Goal: Task Accomplishment & Management: Use online tool/utility

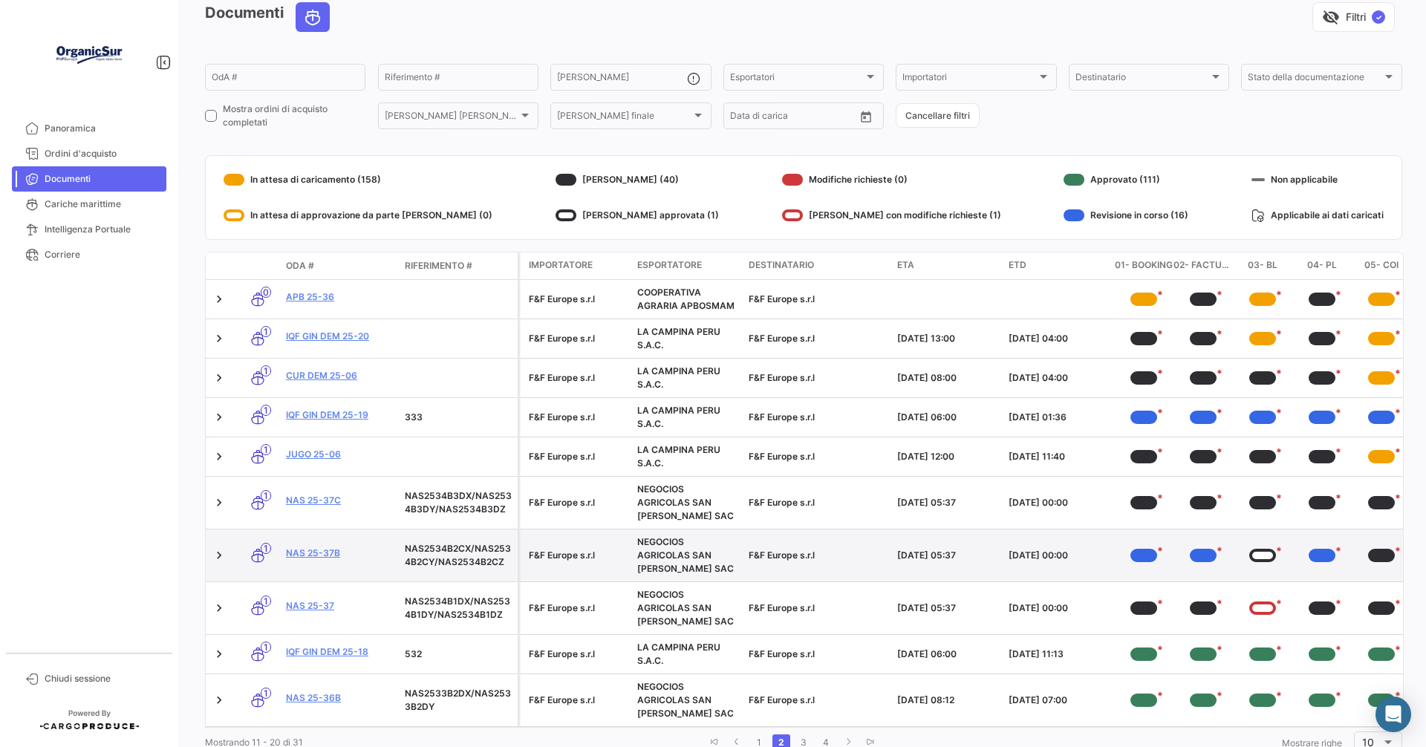
scroll to position [128, 0]
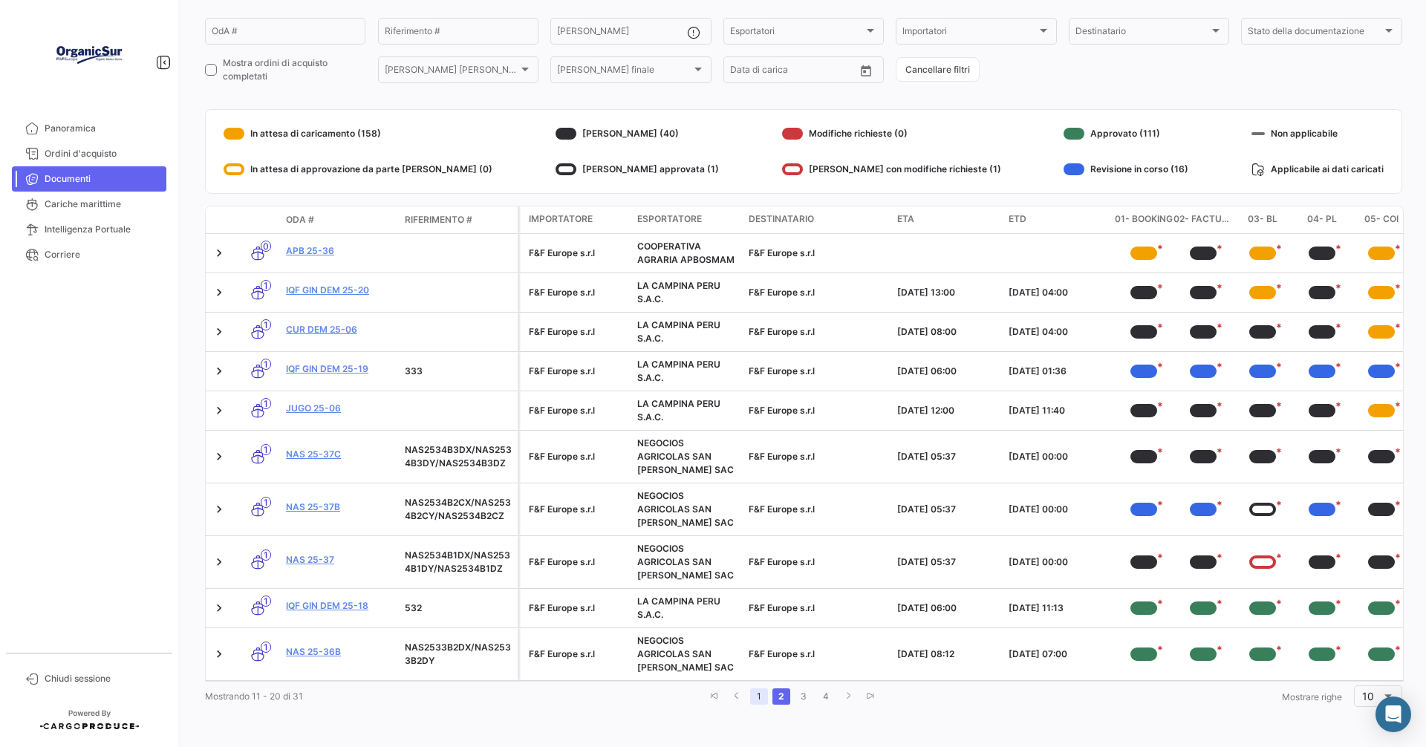
click at [751, 692] on link "1" at bounding box center [759, 697] width 18 height 16
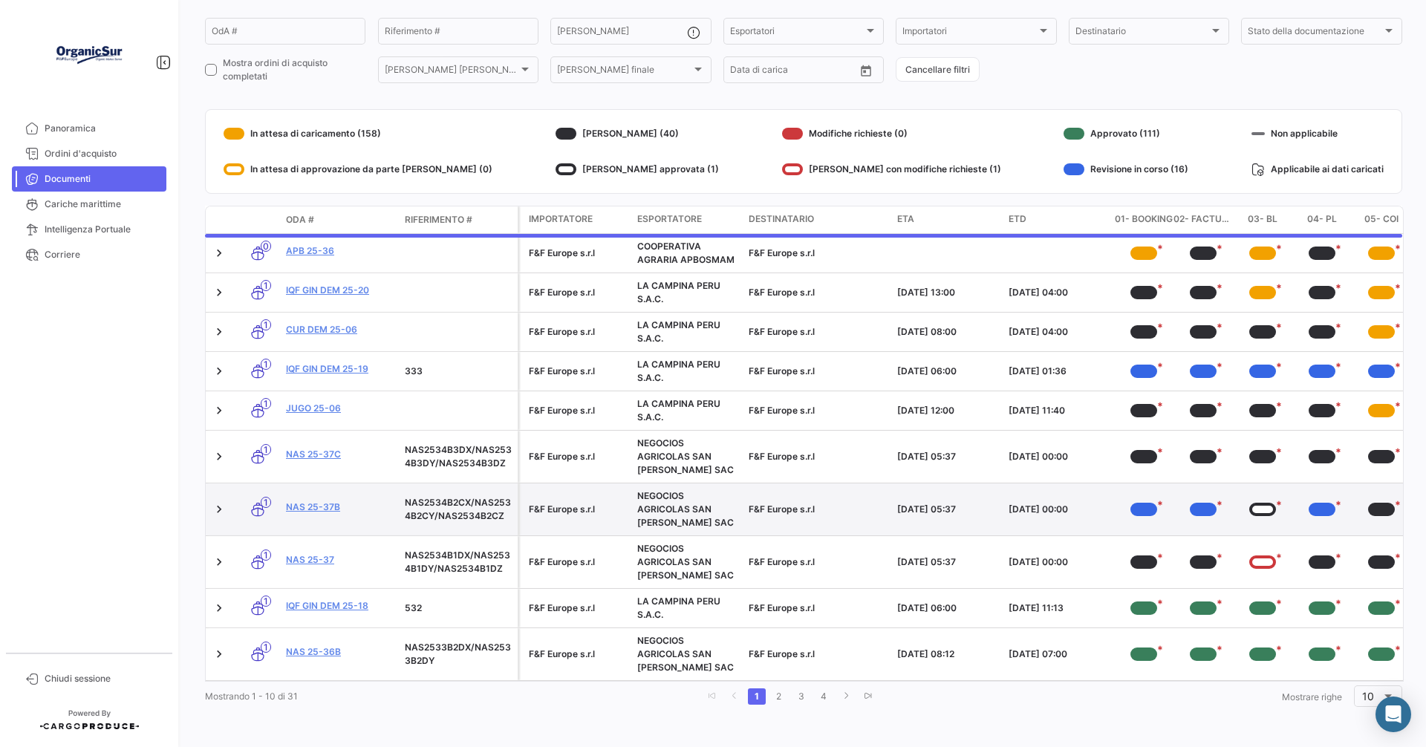
scroll to position [125, 0]
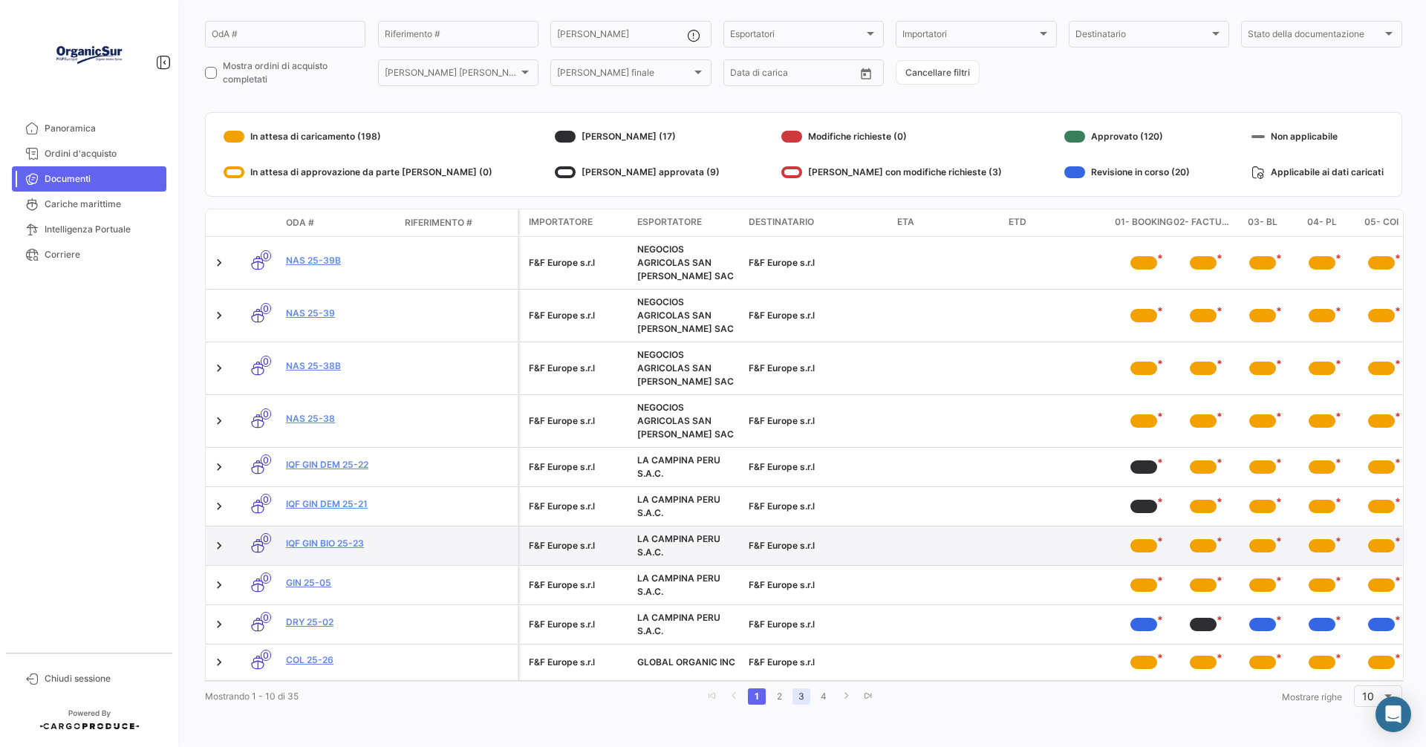
click at [798, 699] on link "3" at bounding box center [802, 697] width 18 height 16
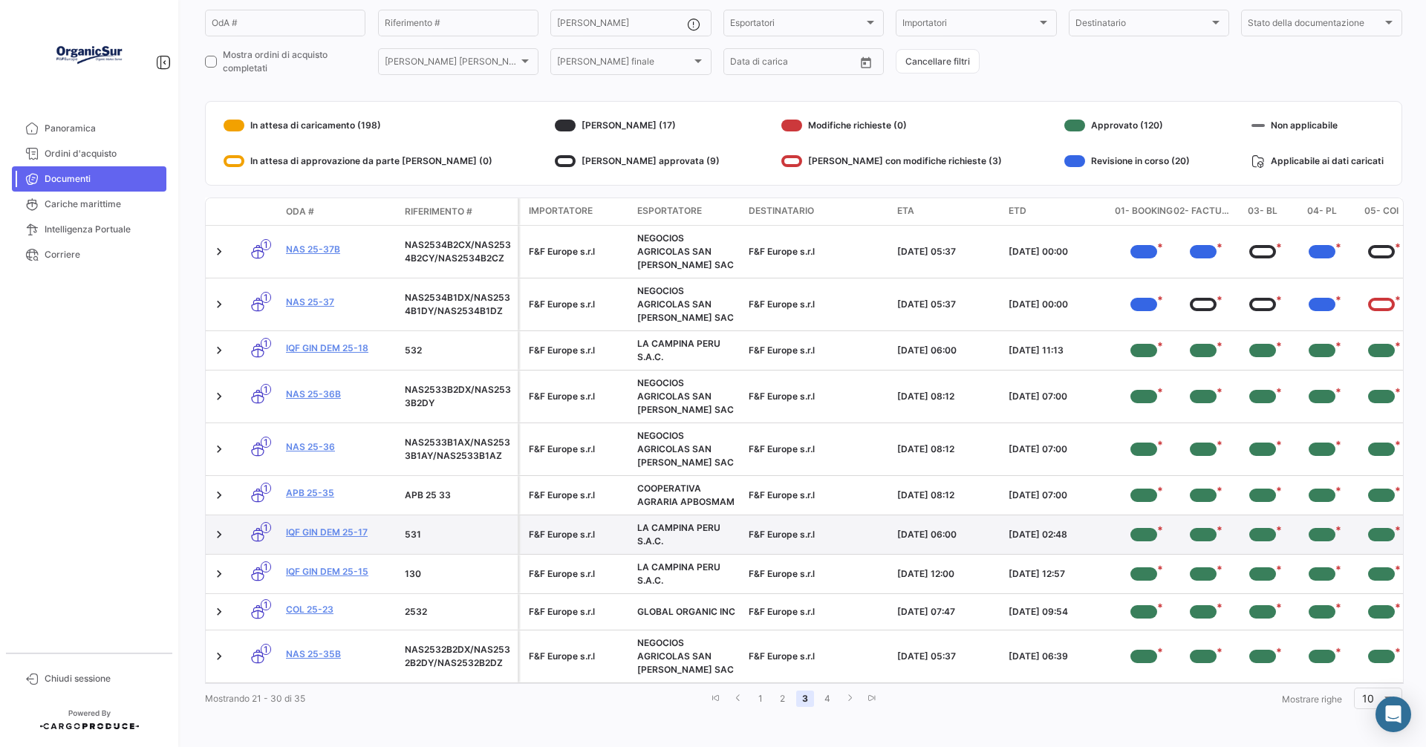
scroll to position [128, 0]
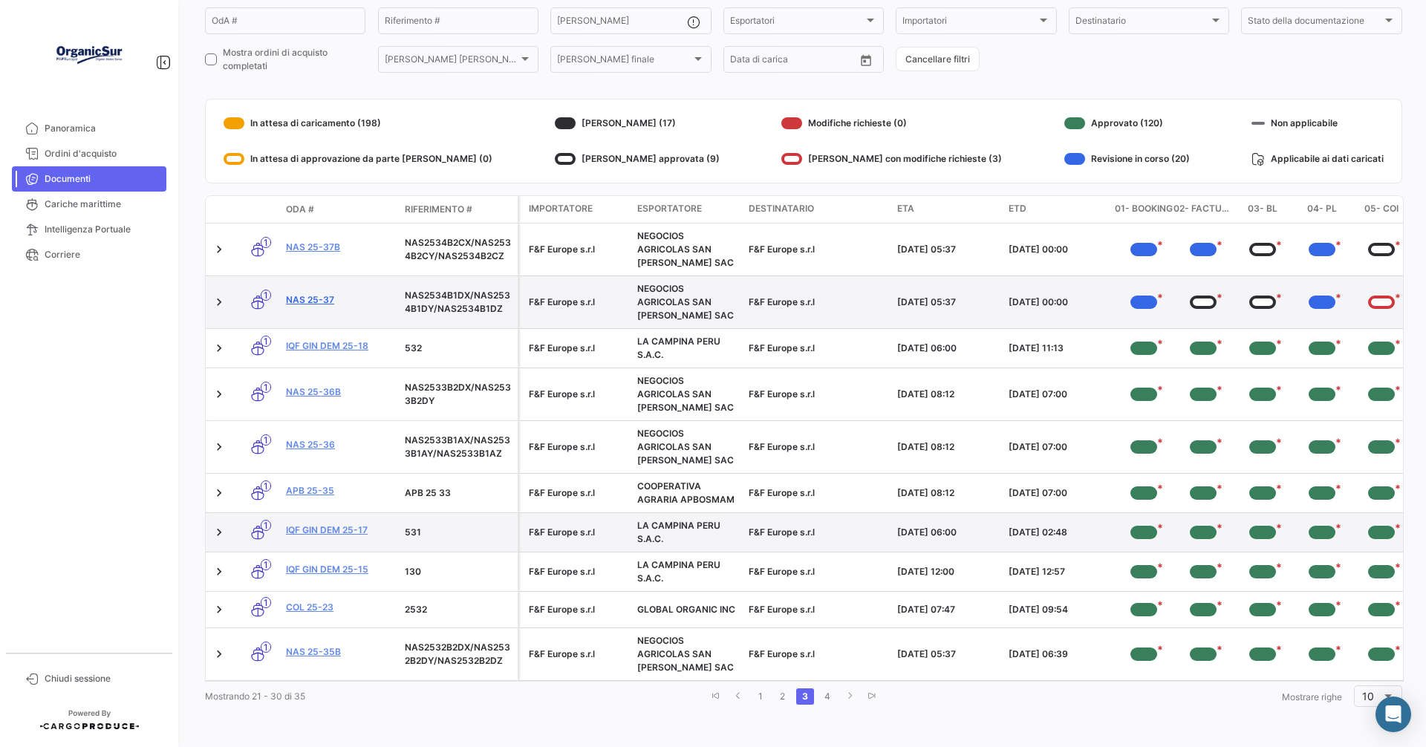
click at [322, 299] on link "NAS 25-37" at bounding box center [339, 299] width 107 height 13
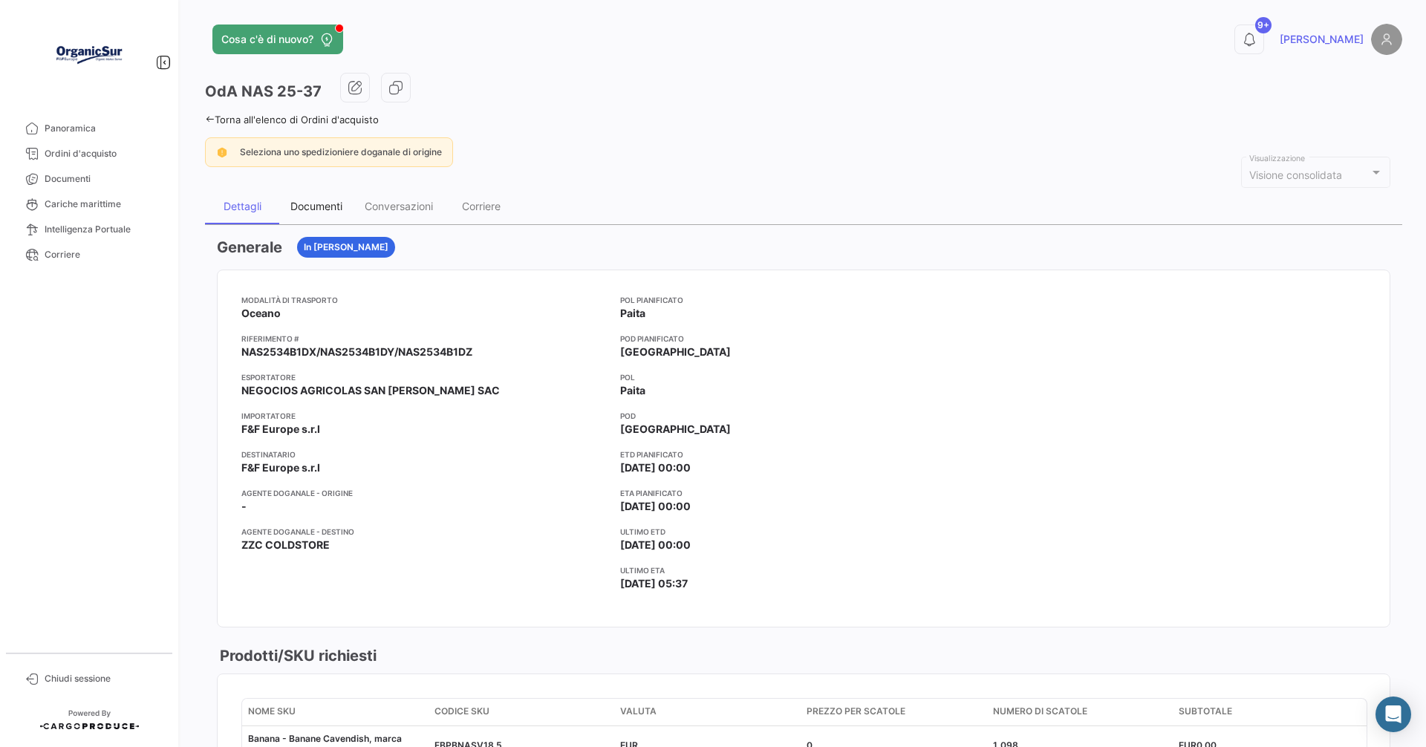
click at [306, 191] on div "Documenti" at bounding box center [316, 207] width 74 height 36
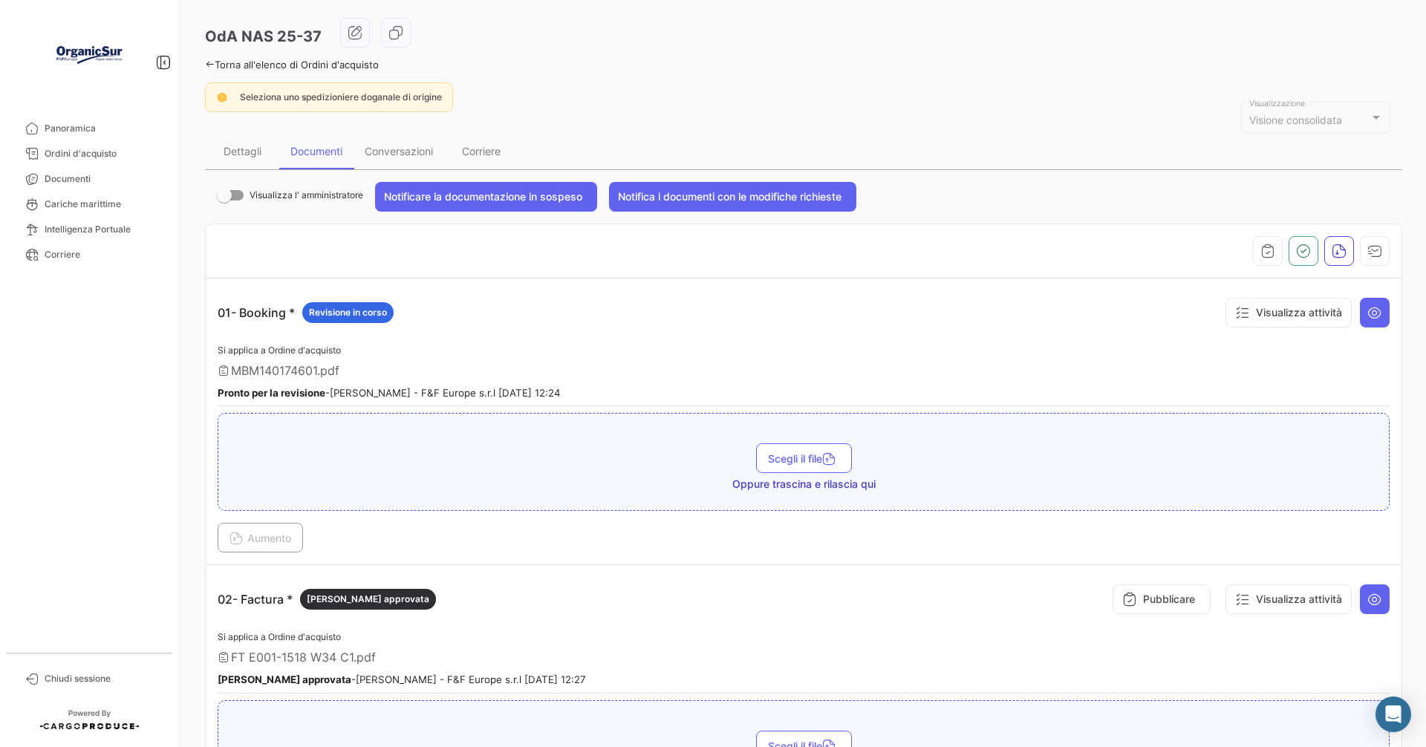
scroll to position [297, 0]
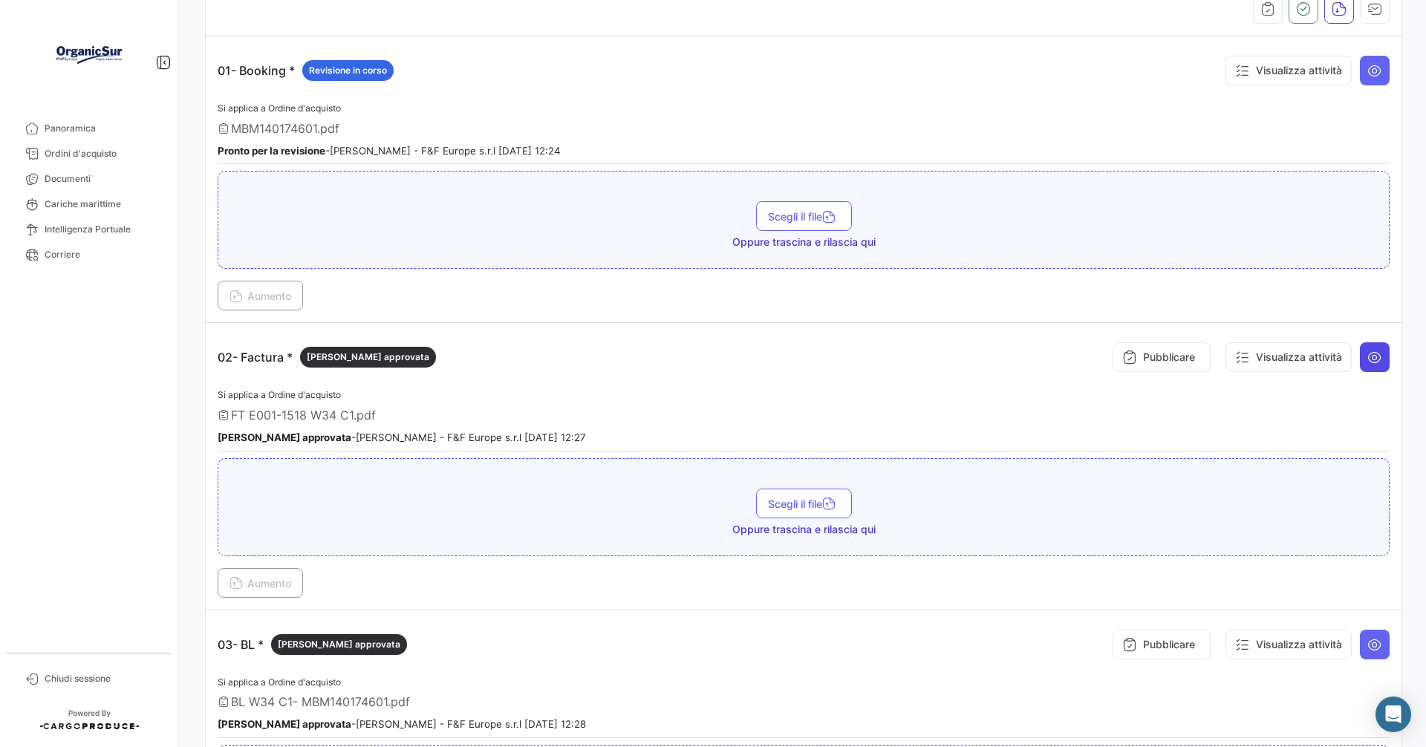
click at [1370, 360] on icon at bounding box center [1375, 357] width 15 height 15
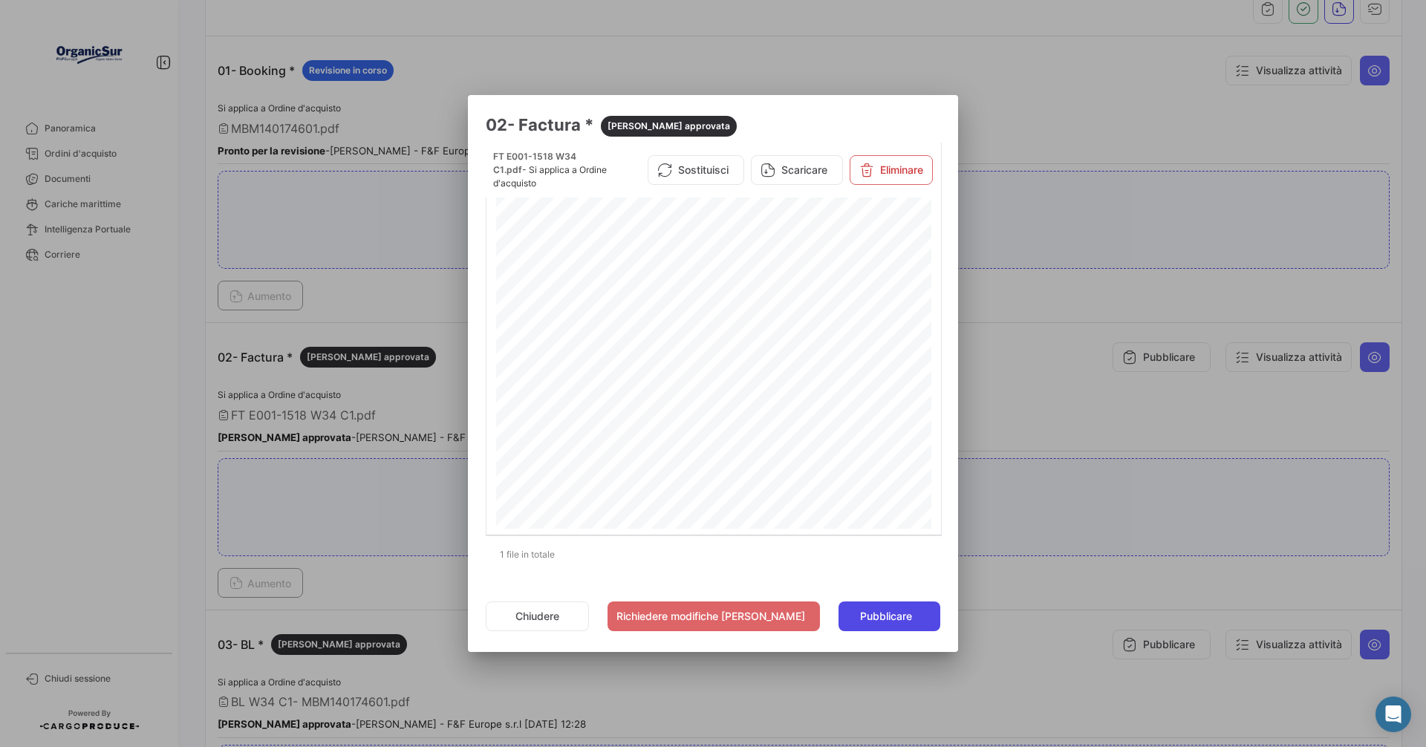
click at [876, 611] on span "Pubblicare" at bounding box center [886, 616] width 52 height 15
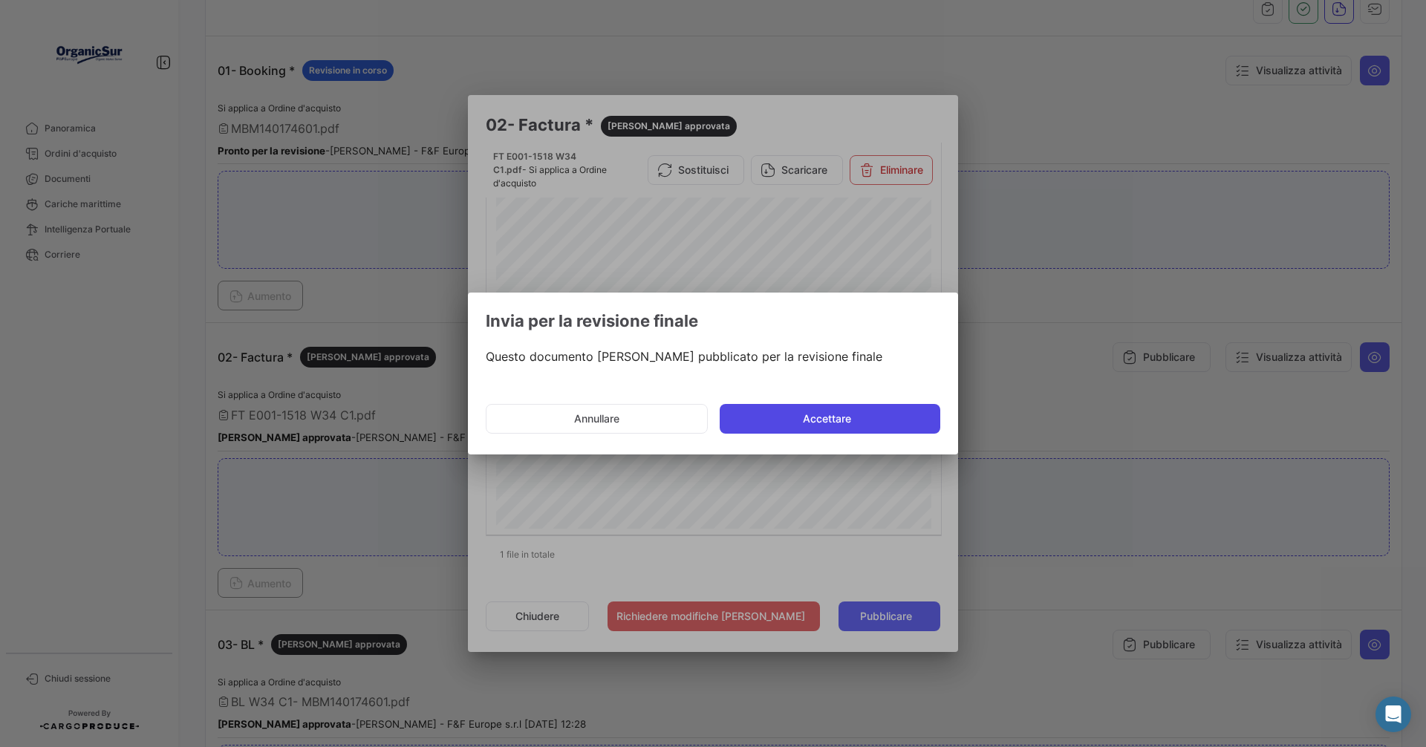
click at [820, 413] on button "Accettare" at bounding box center [830, 419] width 221 height 30
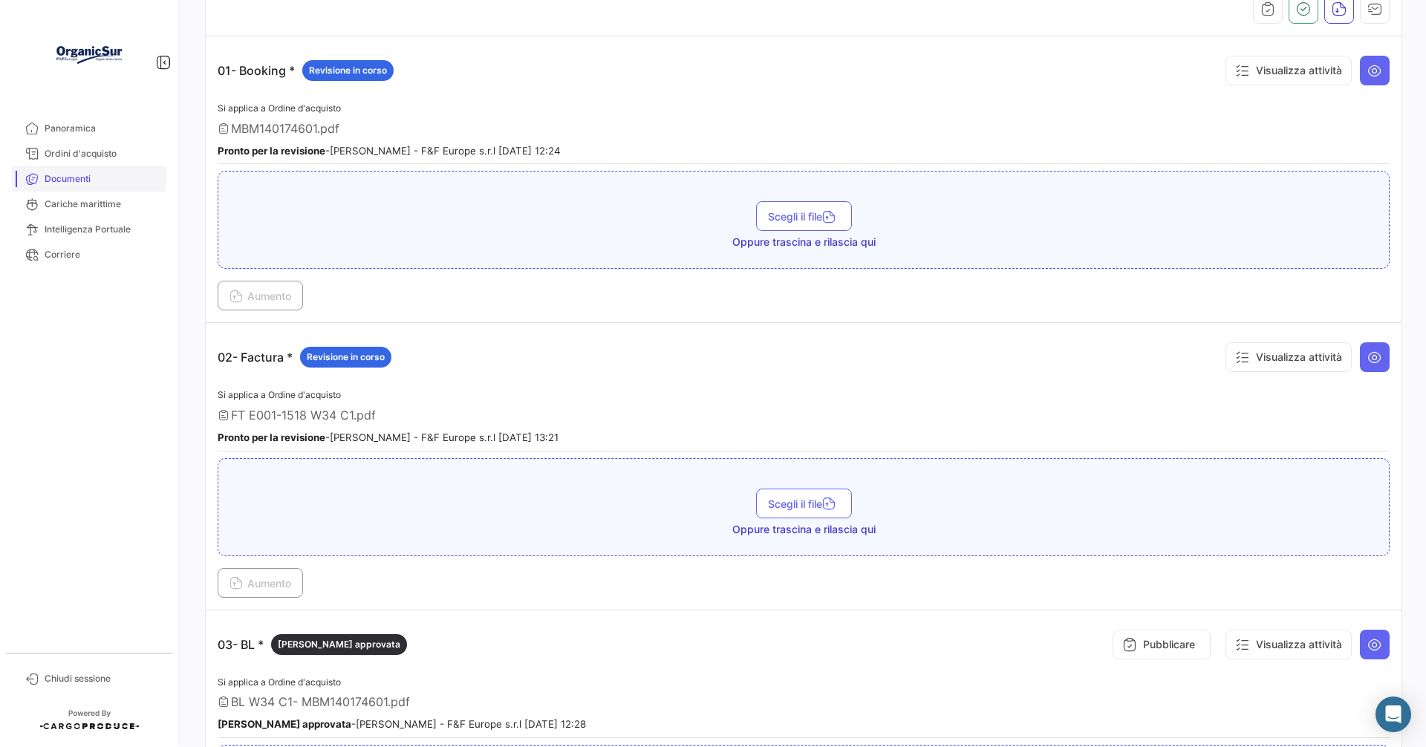
click at [85, 183] on span "Documenti" at bounding box center [103, 178] width 116 height 13
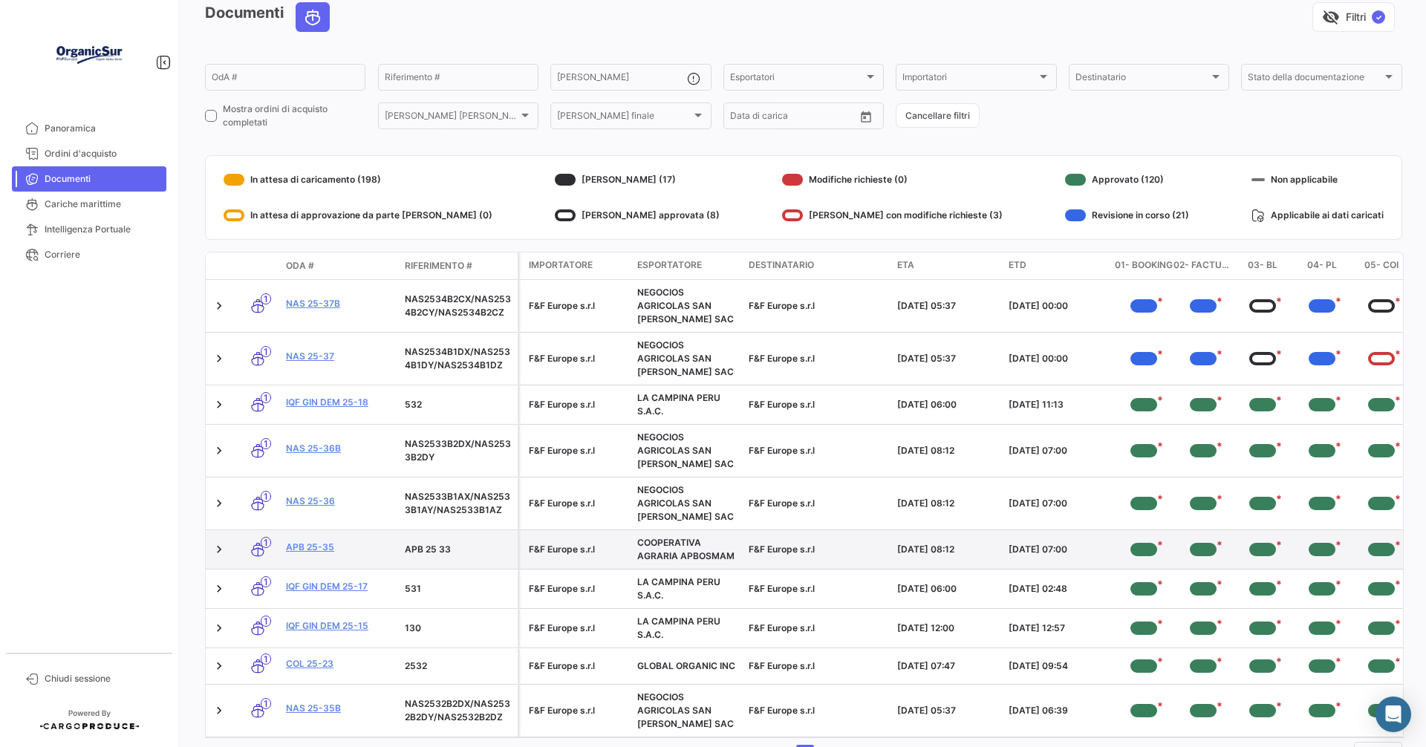
scroll to position [138, 0]
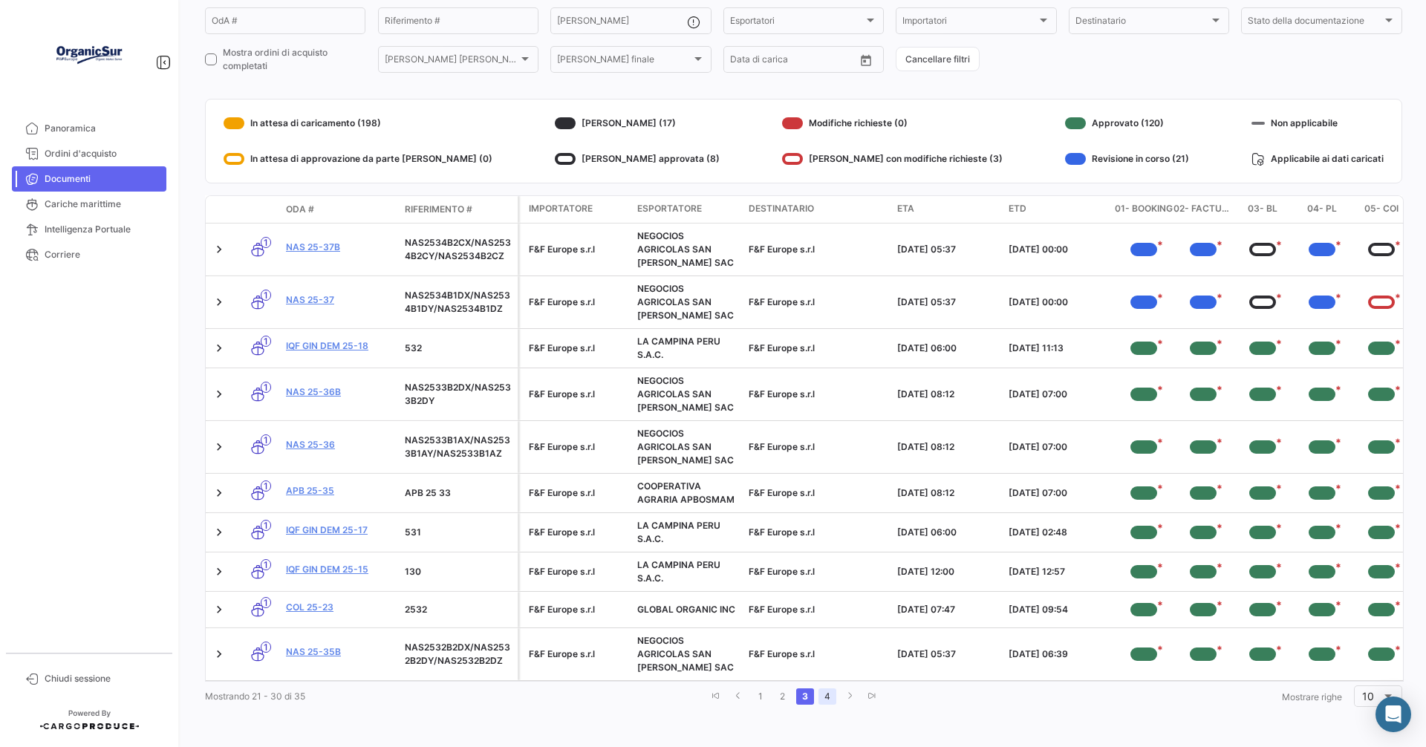
click at [822, 693] on link "4" at bounding box center [828, 697] width 18 height 16
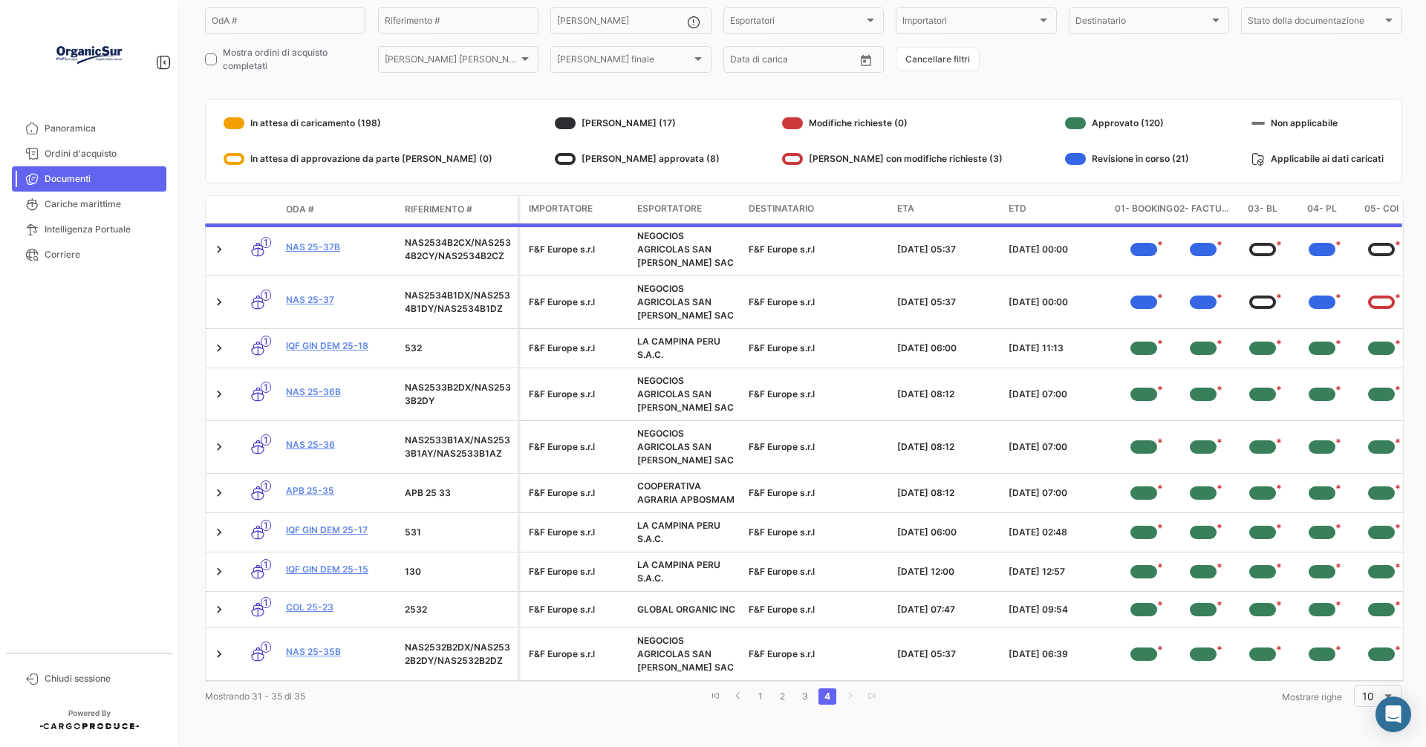
scroll to position [0, 0]
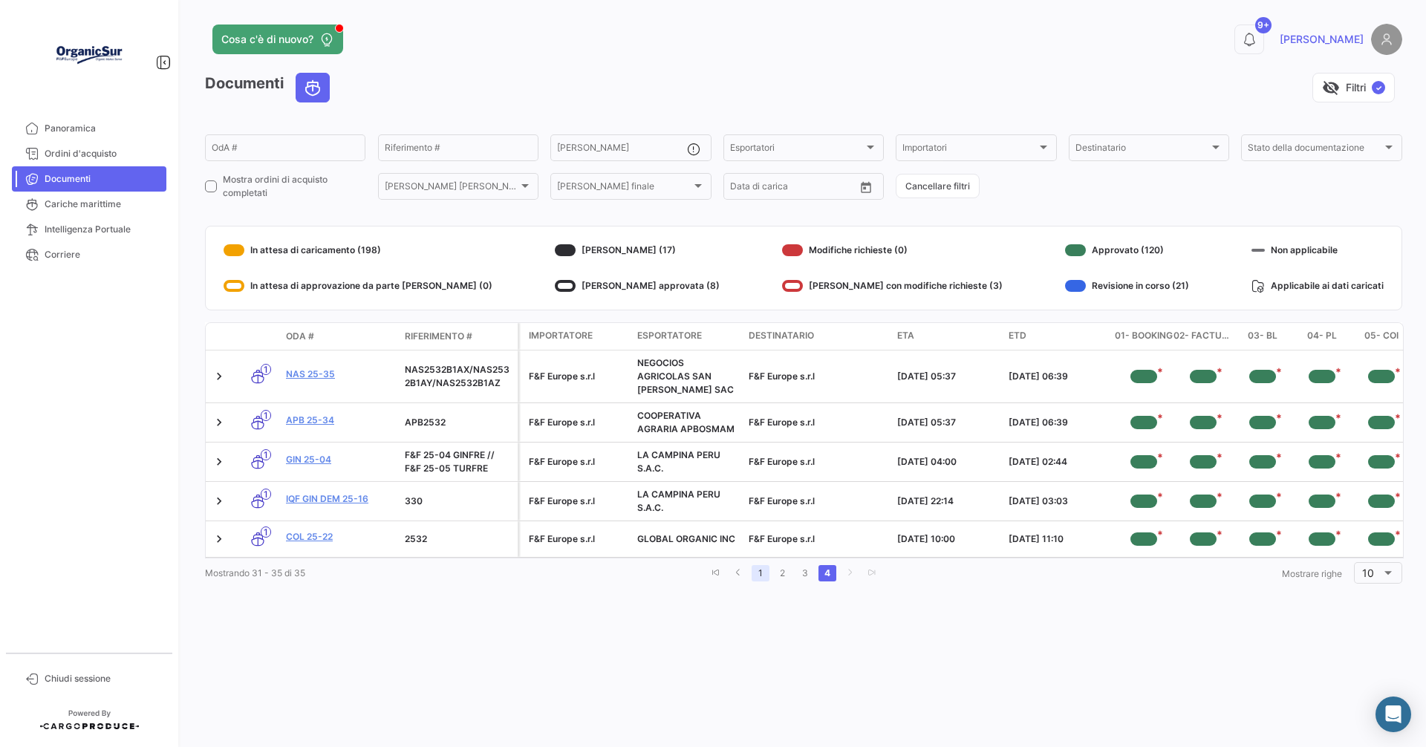
click at [759, 582] on link "1" at bounding box center [761, 573] width 18 height 16
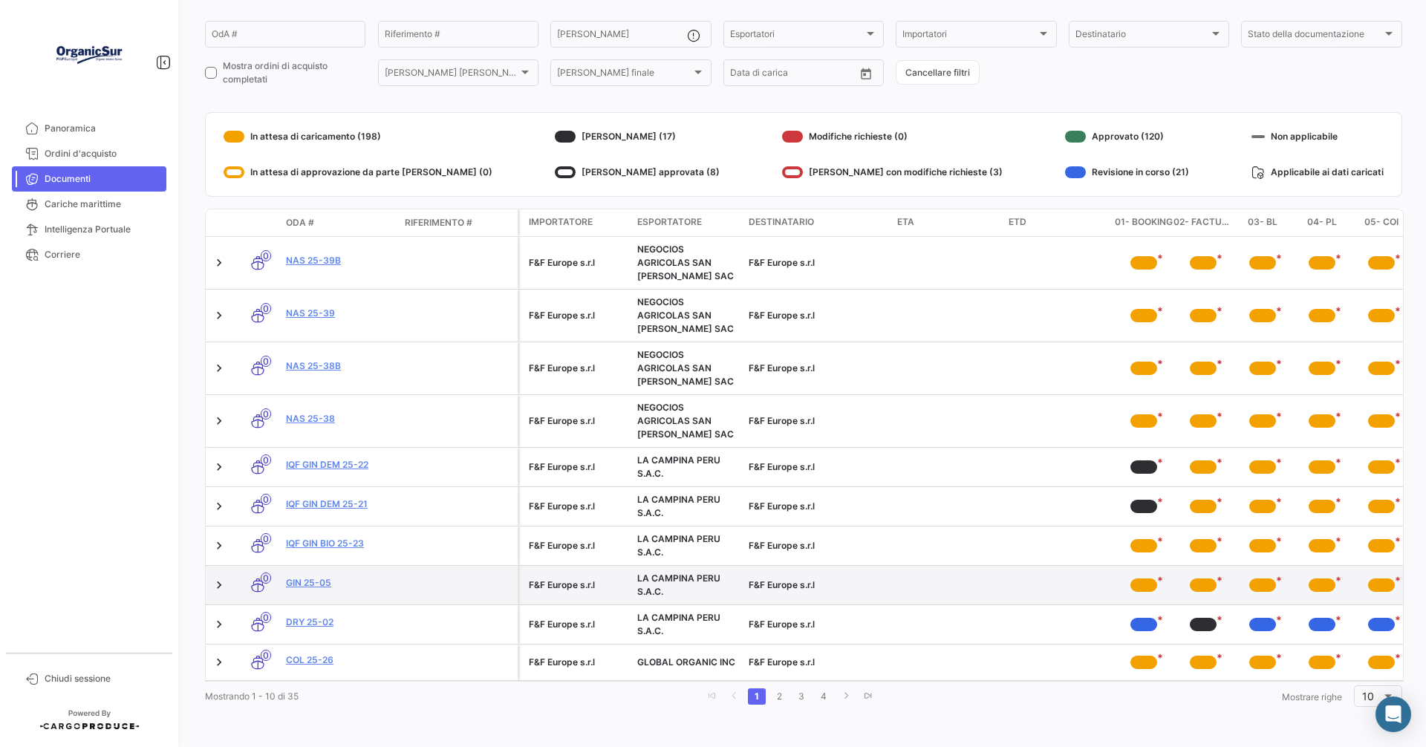
scroll to position [125, 0]
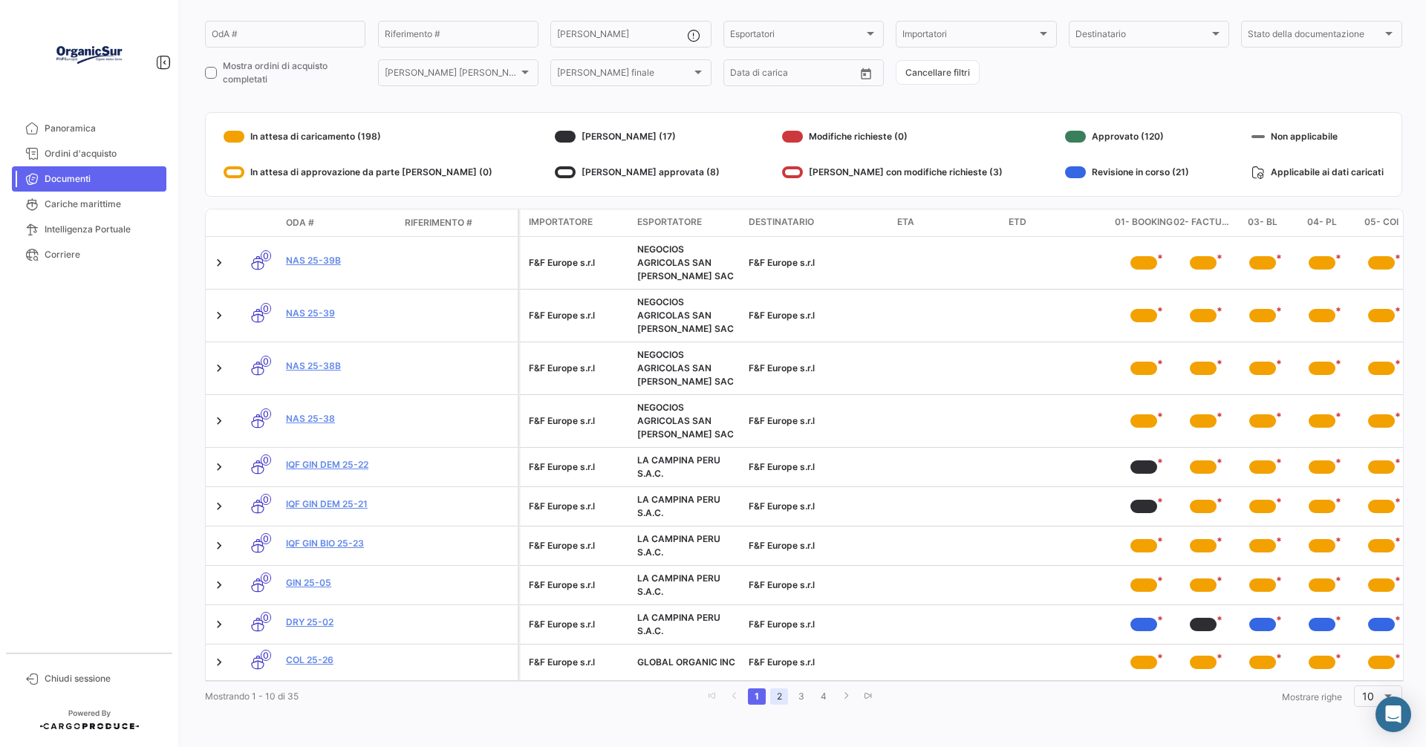
click at [774, 696] on link "2" at bounding box center [779, 697] width 18 height 16
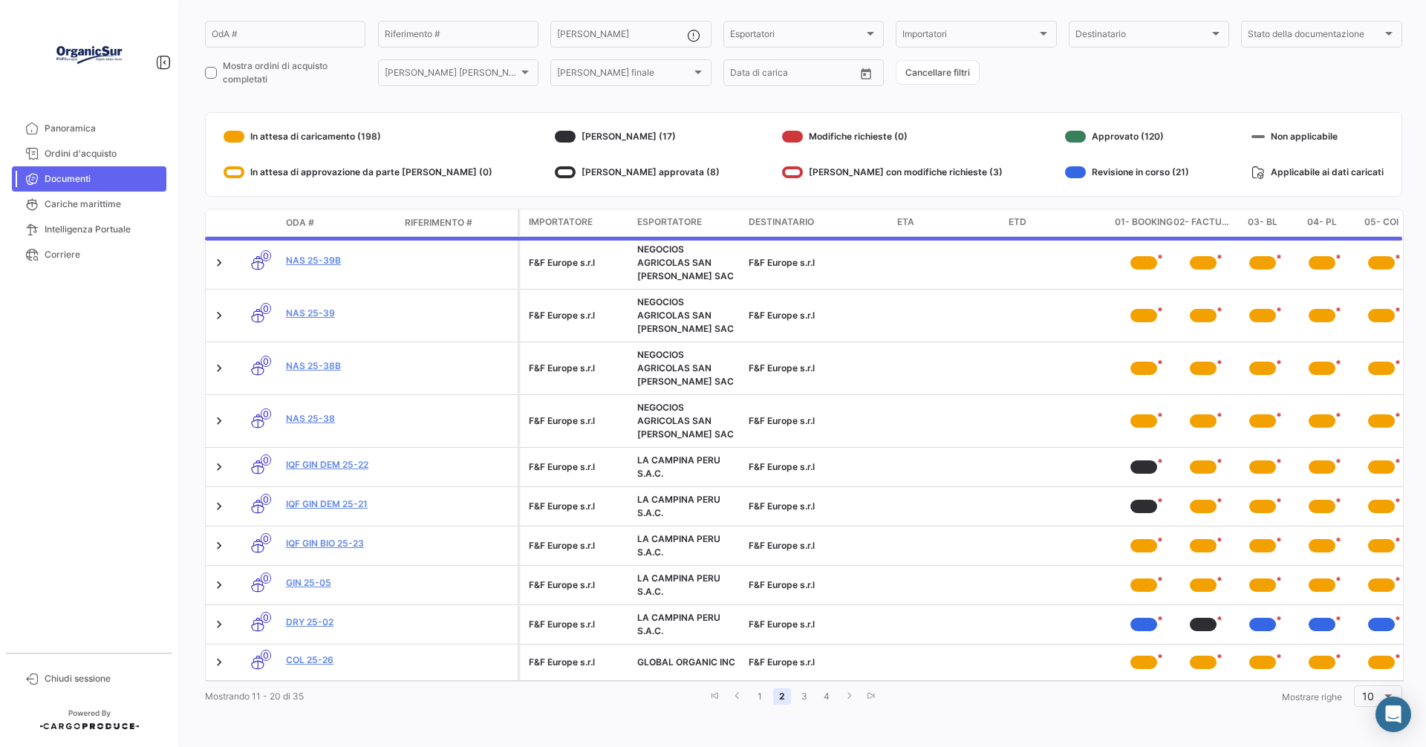
scroll to position [82, 0]
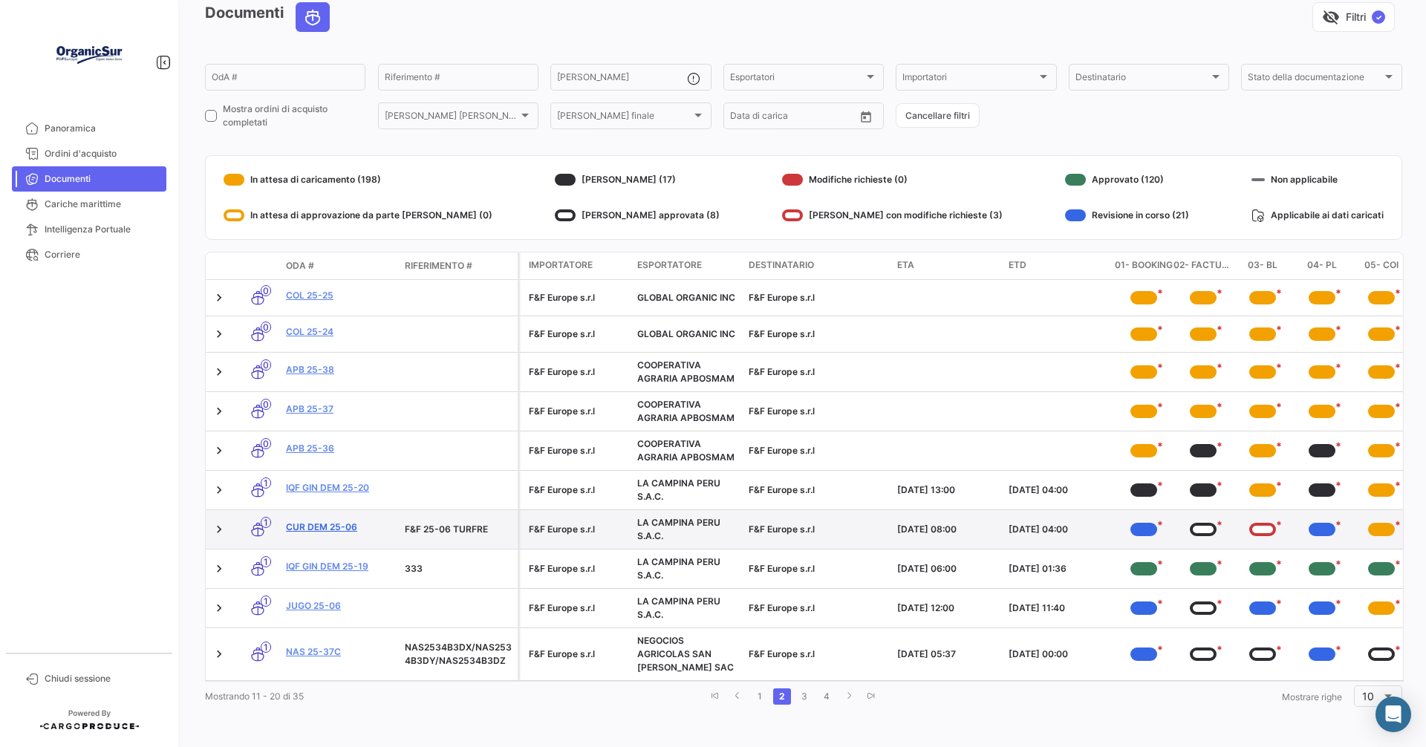
click at [318, 521] on link "CUR DEM 25-06" at bounding box center [339, 527] width 107 height 13
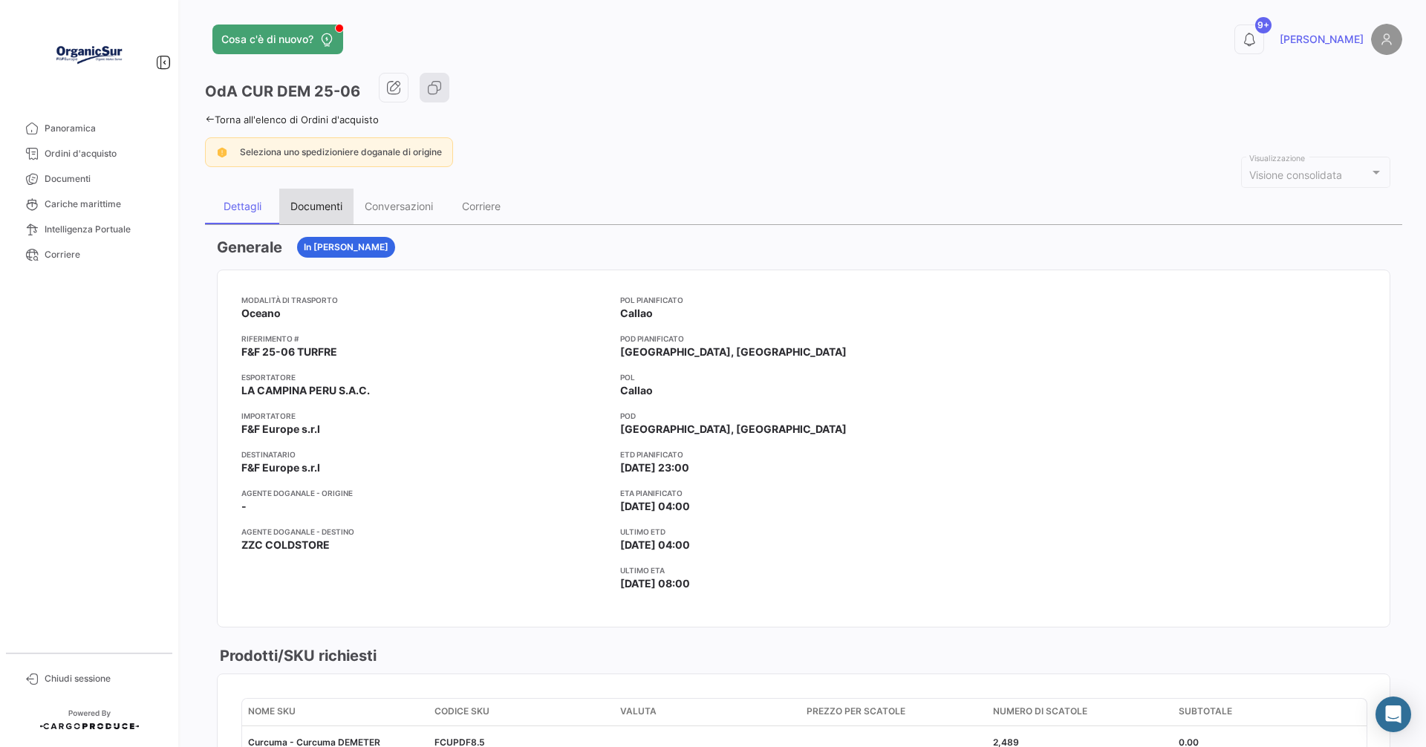
click at [305, 204] on div "Documenti" at bounding box center [316, 206] width 52 height 13
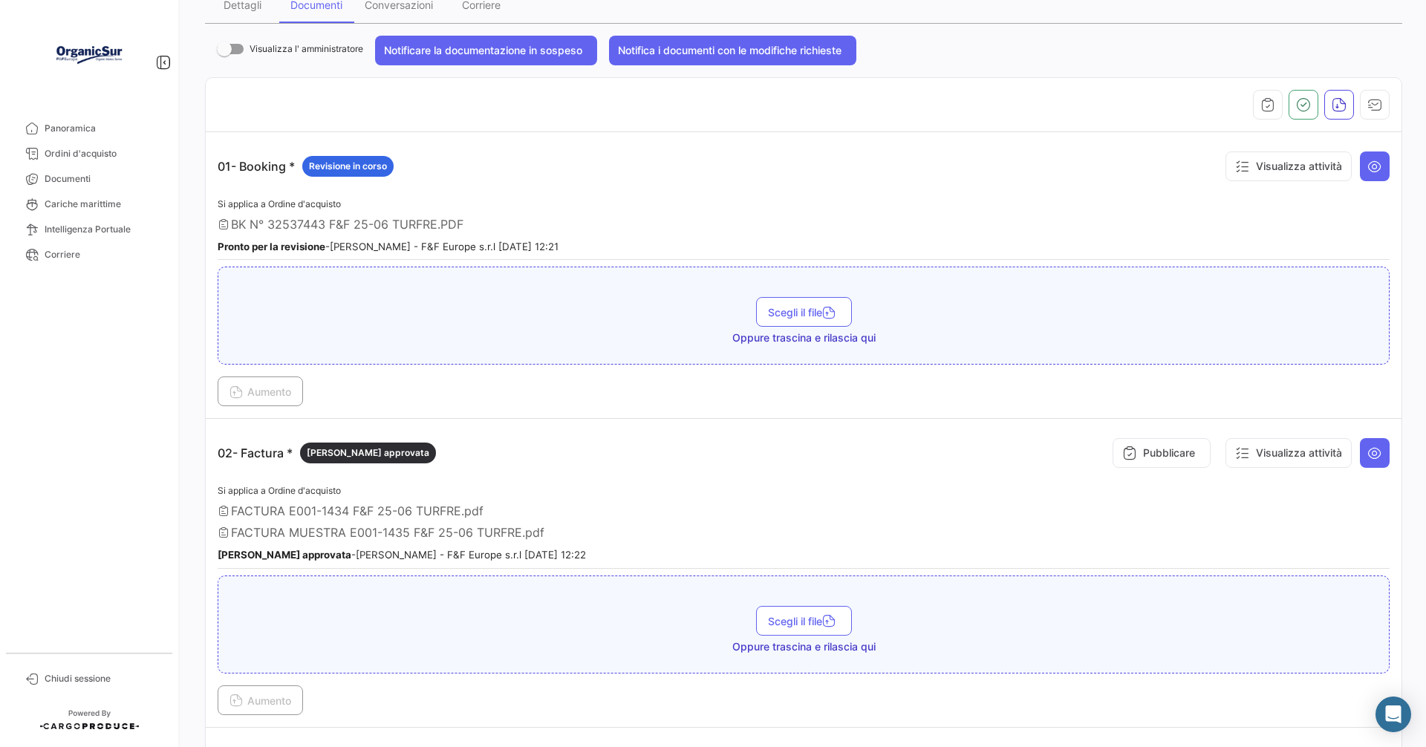
scroll to position [223, 0]
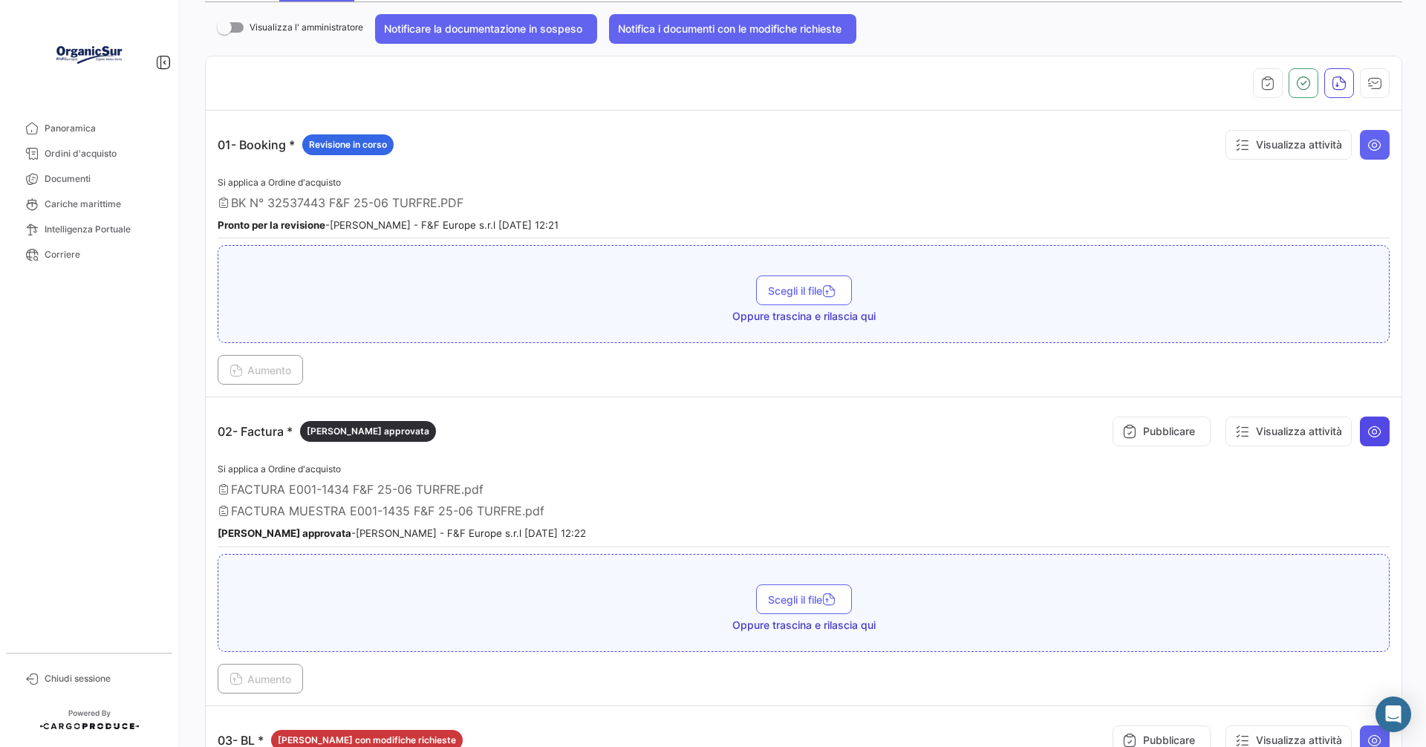
click at [1368, 428] on icon at bounding box center [1375, 431] width 15 height 15
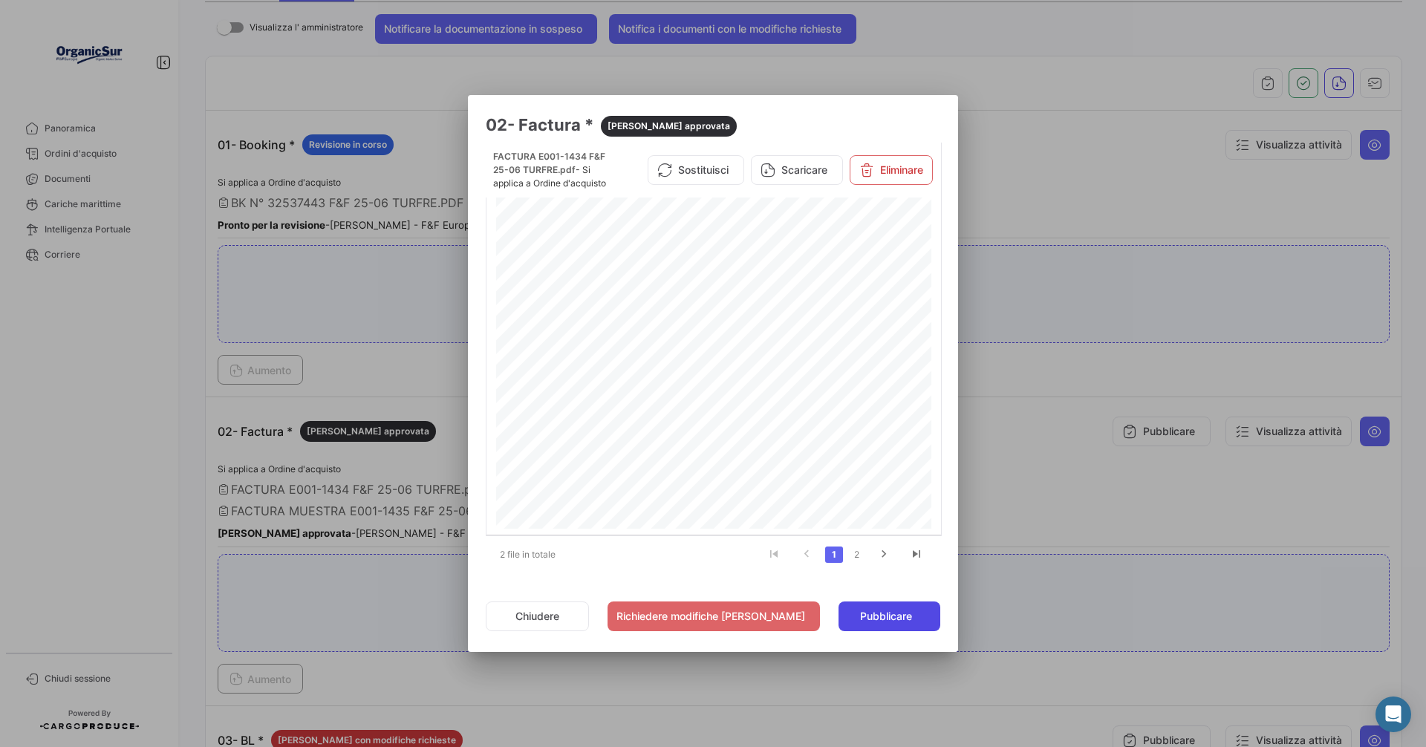
click at [877, 613] on span "Pubblicare" at bounding box center [886, 616] width 52 height 15
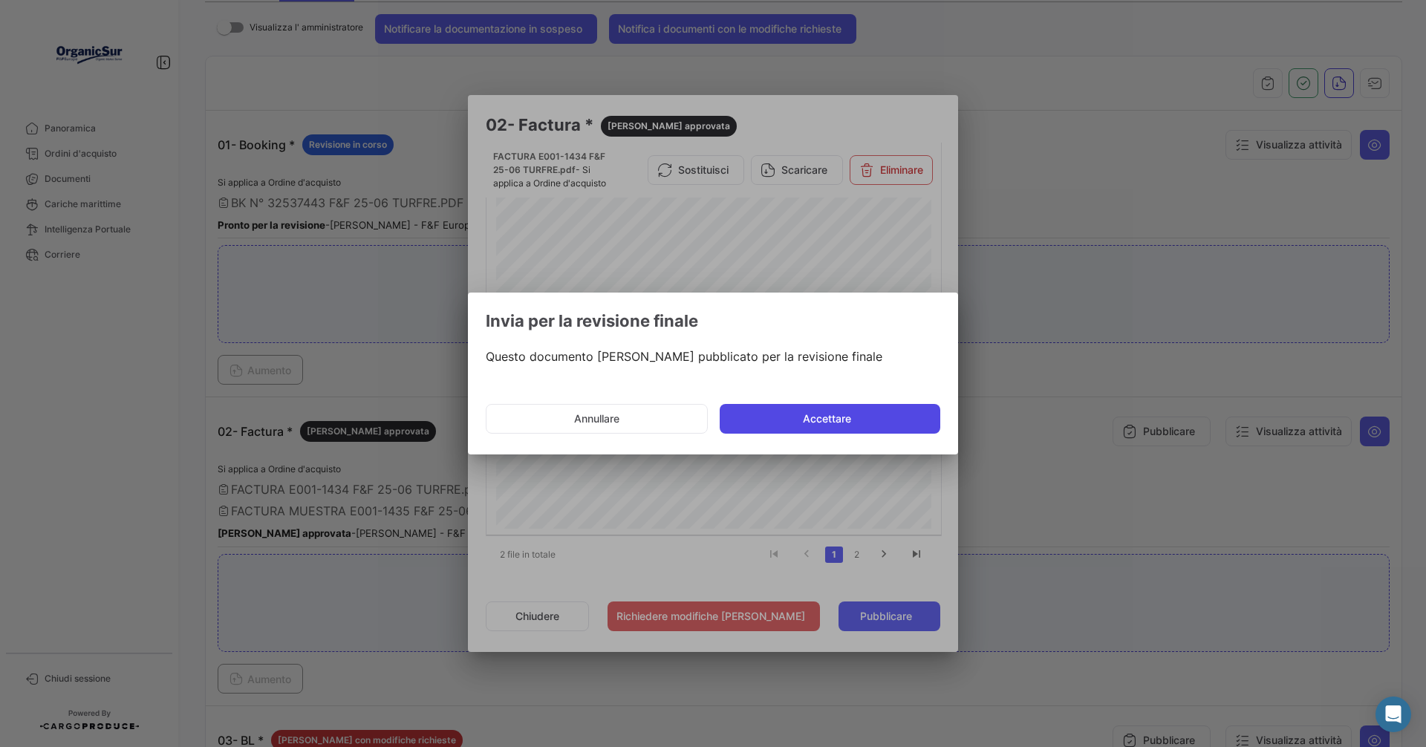
click at [825, 426] on button "Accettare" at bounding box center [830, 419] width 221 height 30
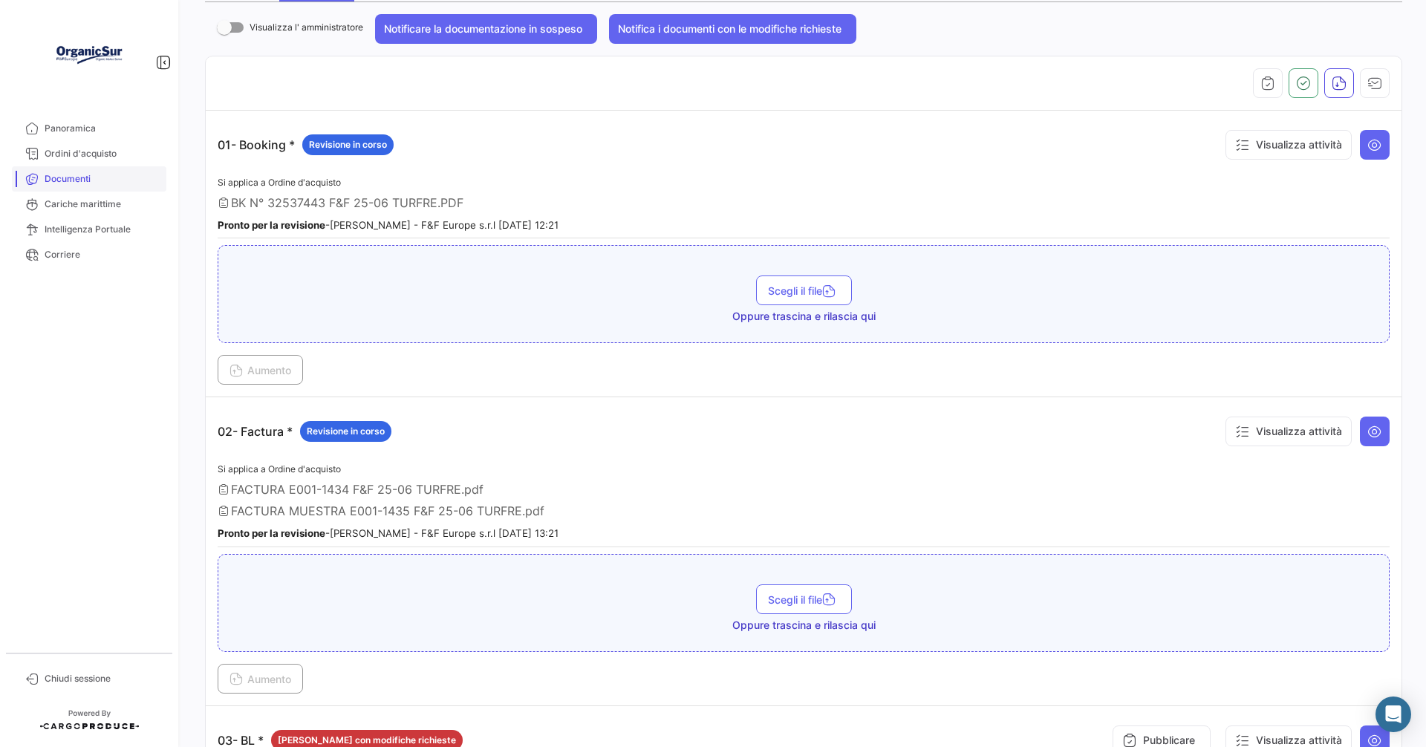
click at [72, 175] on span "Documenti" at bounding box center [103, 178] width 116 height 13
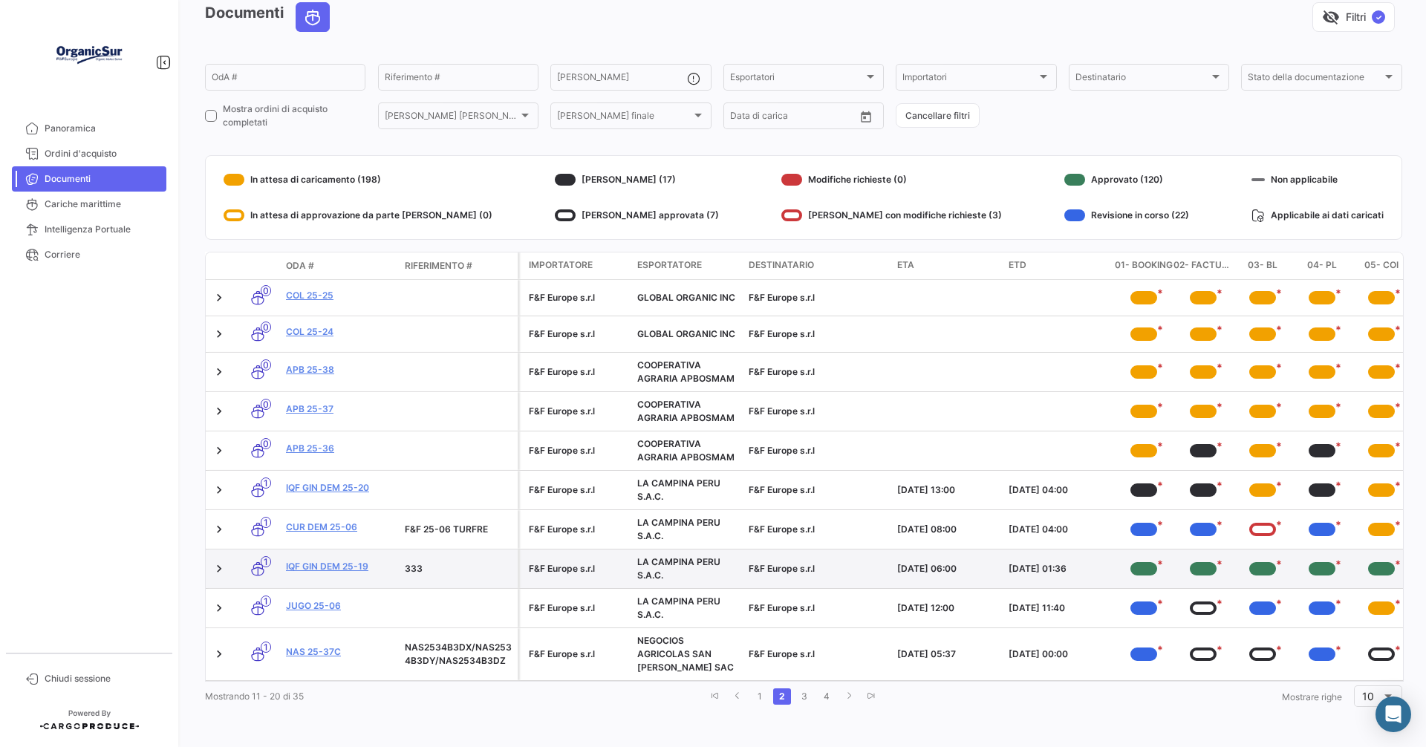
scroll to position [82, 0]
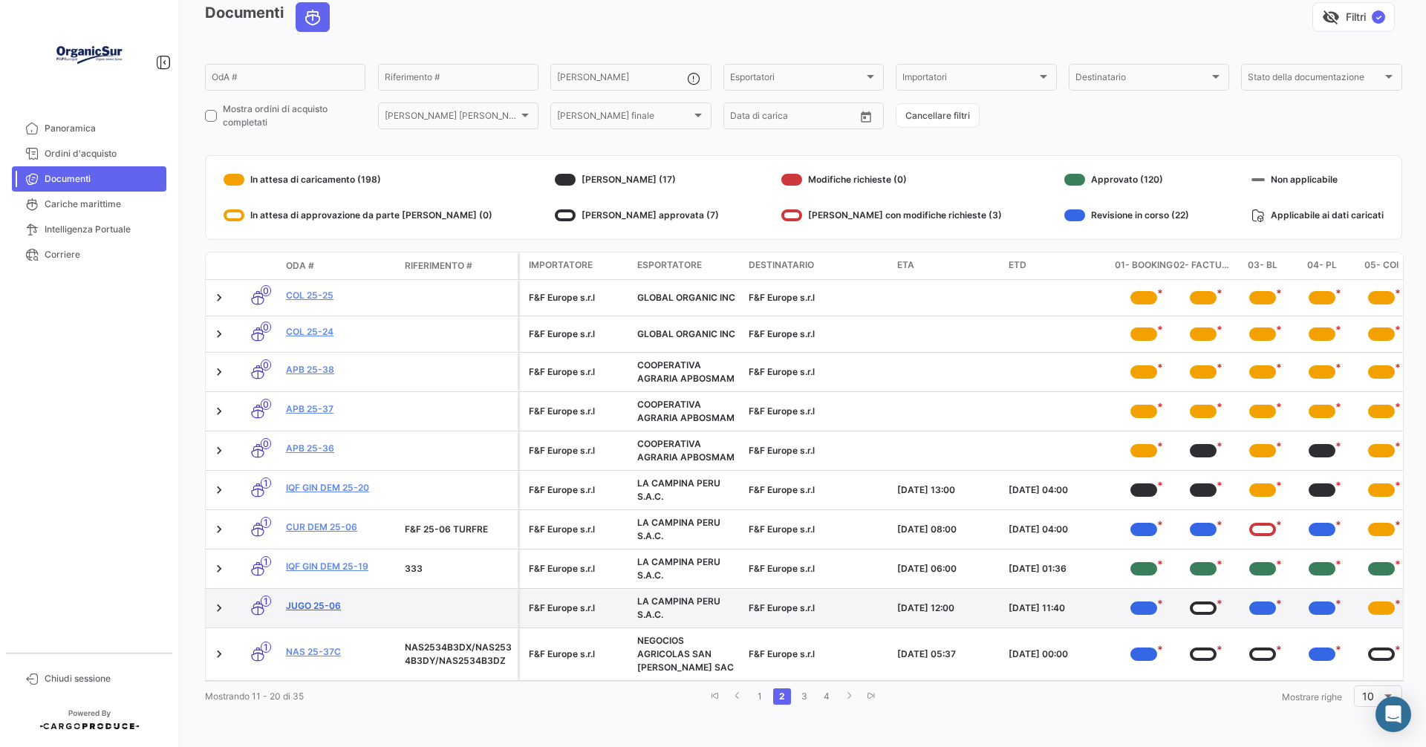
click at [295, 599] on link "JUGO 25-06" at bounding box center [339, 605] width 107 height 13
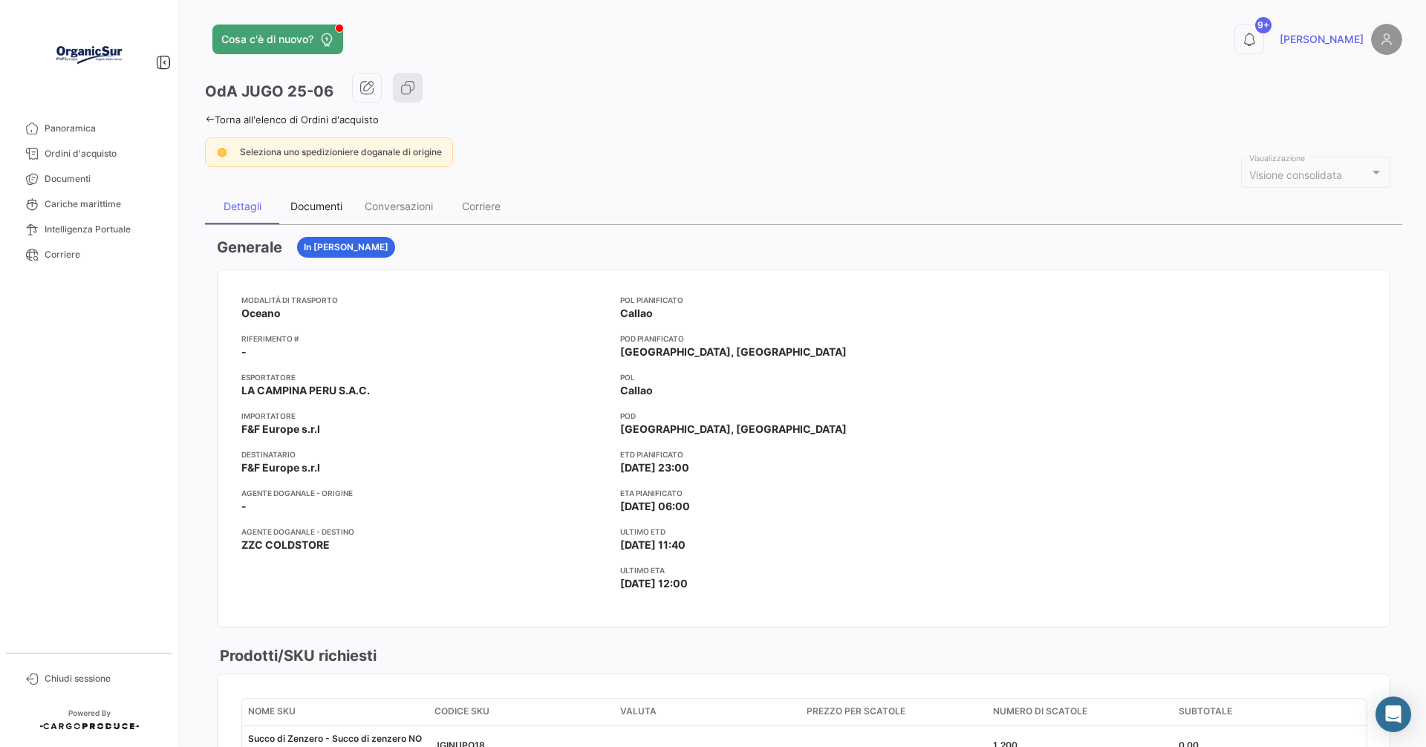
drag, startPoint x: 319, startPoint y: 207, endPoint x: 374, endPoint y: 235, distance: 61.8
click at [319, 209] on div "Documenti" at bounding box center [316, 206] width 52 height 13
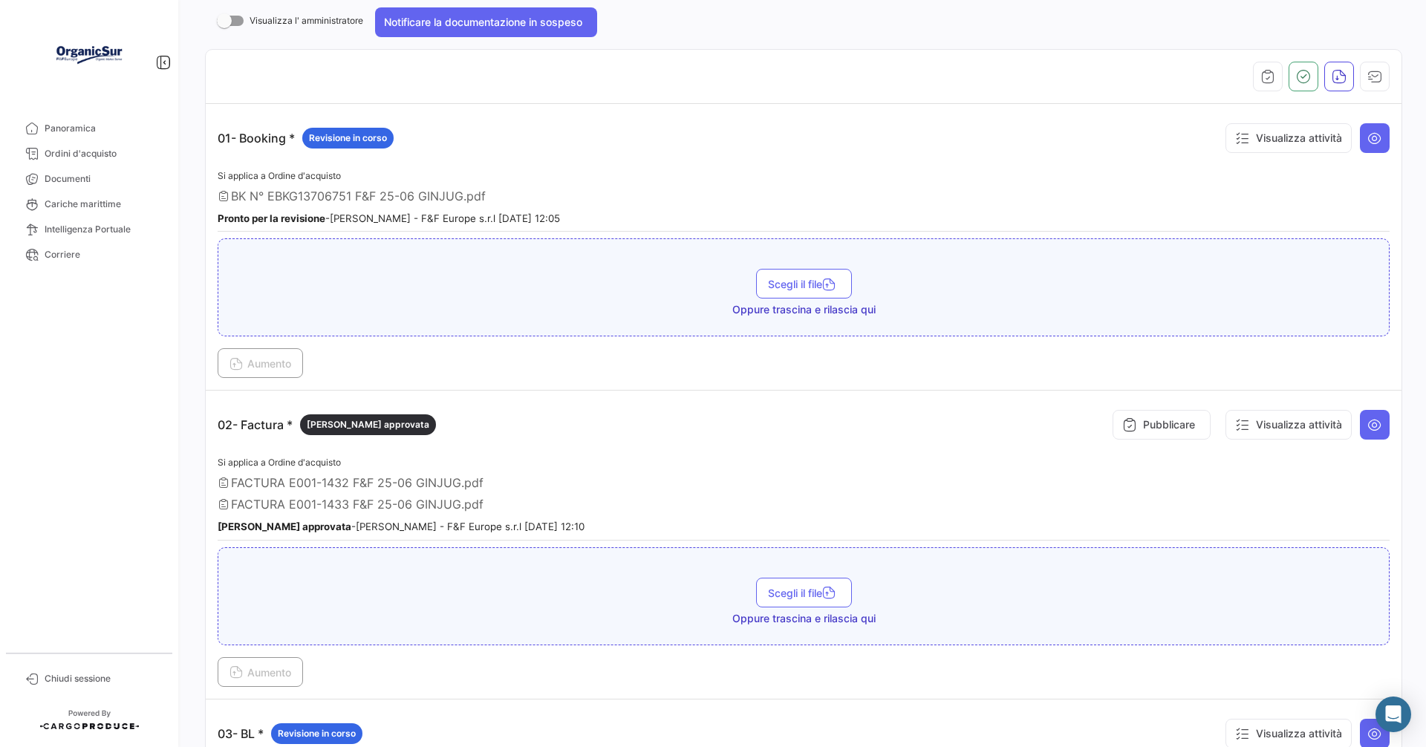
scroll to position [371, 0]
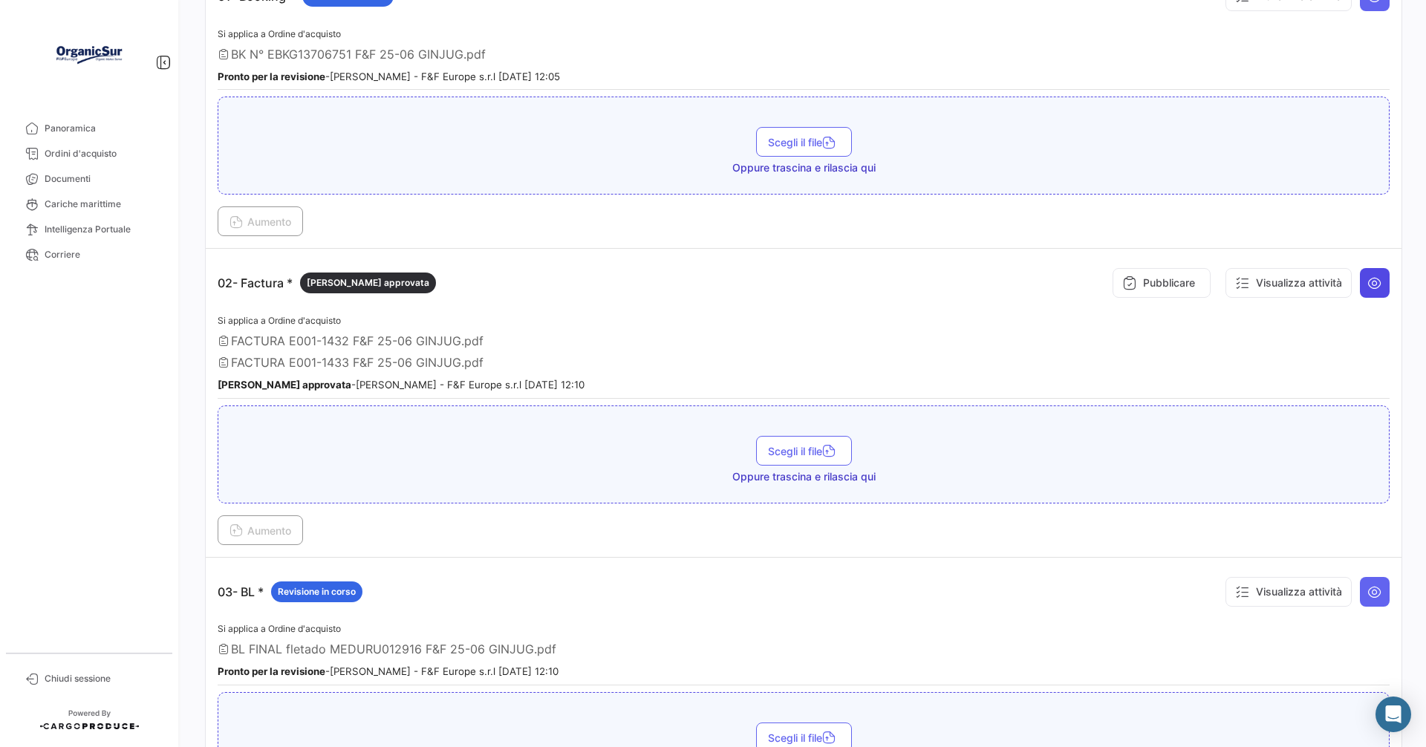
click at [1370, 288] on icon at bounding box center [1375, 283] width 15 height 15
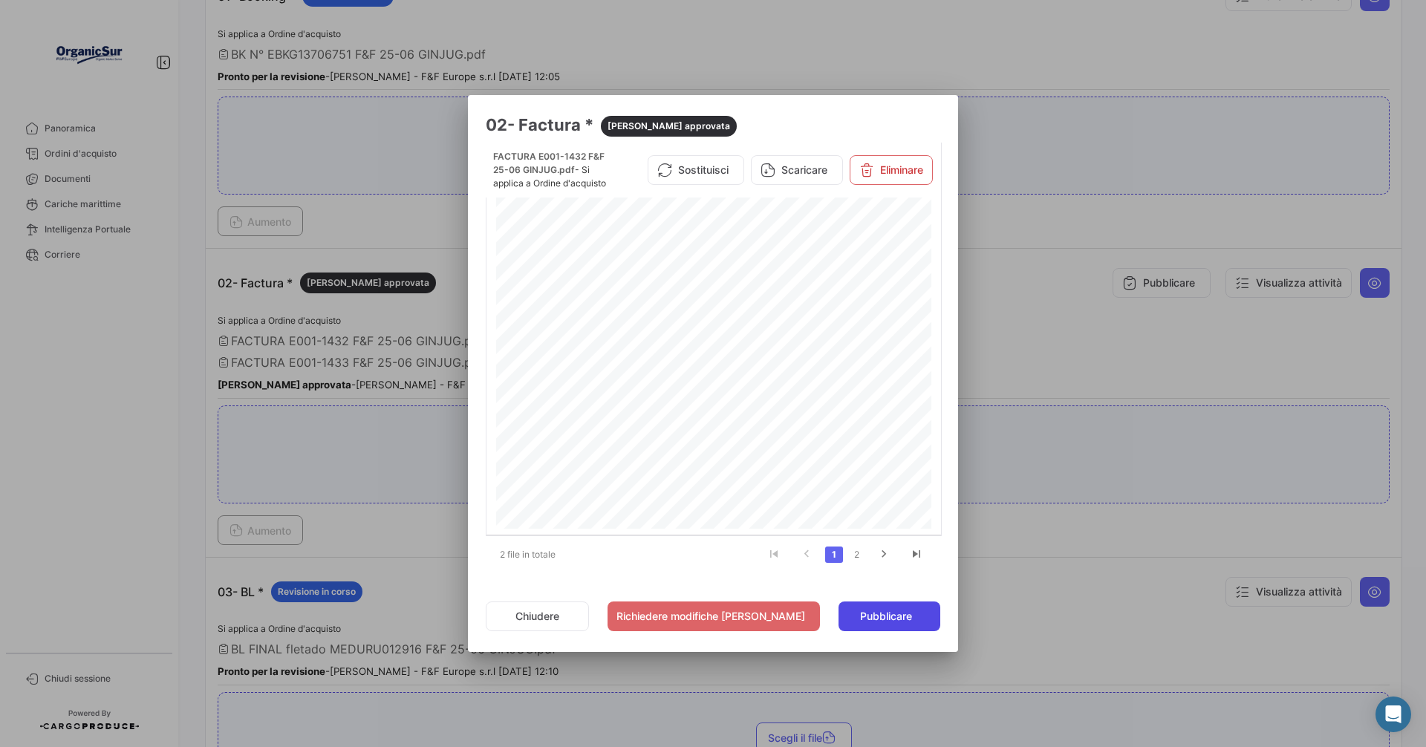
click at [880, 613] on span "Pubblicare" at bounding box center [886, 616] width 52 height 15
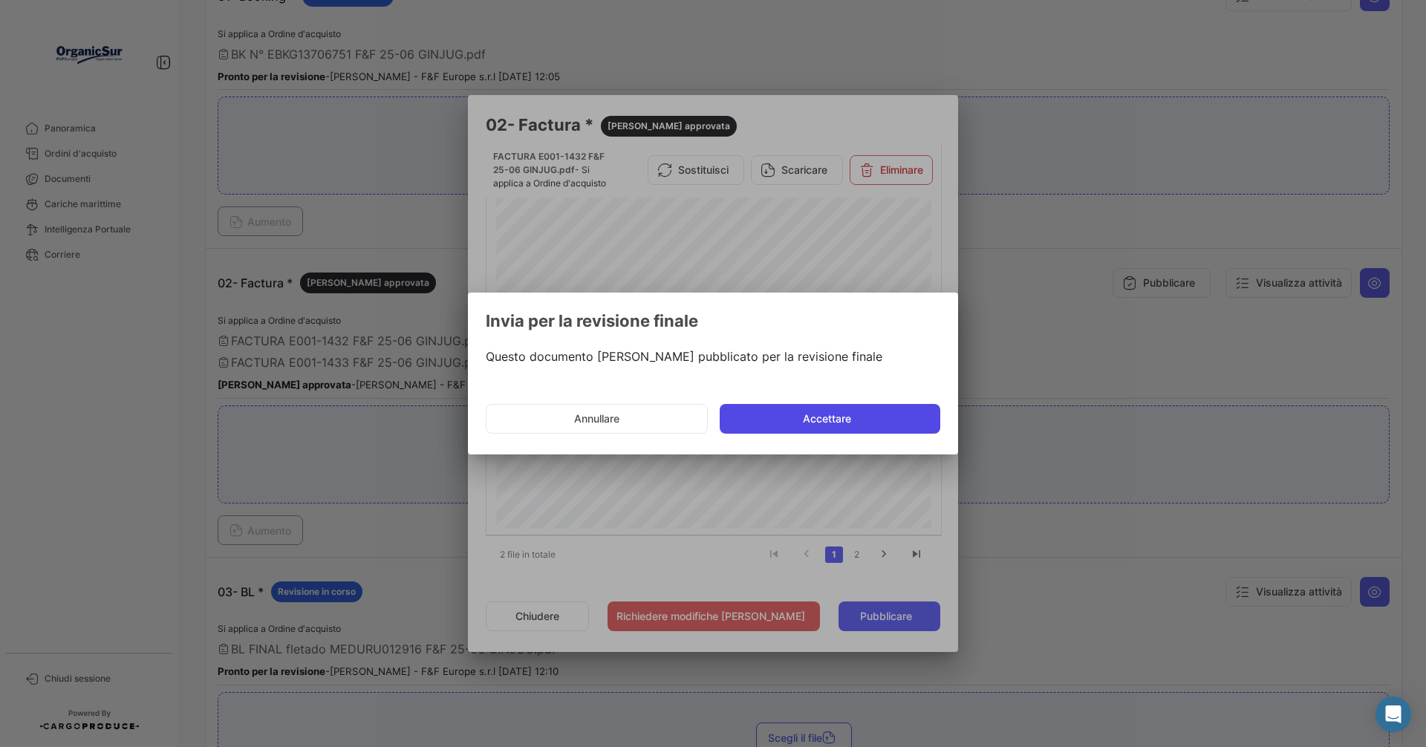
click at [835, 416] on button "Accettare" at bounding box center [830, 419] width 221 height 30
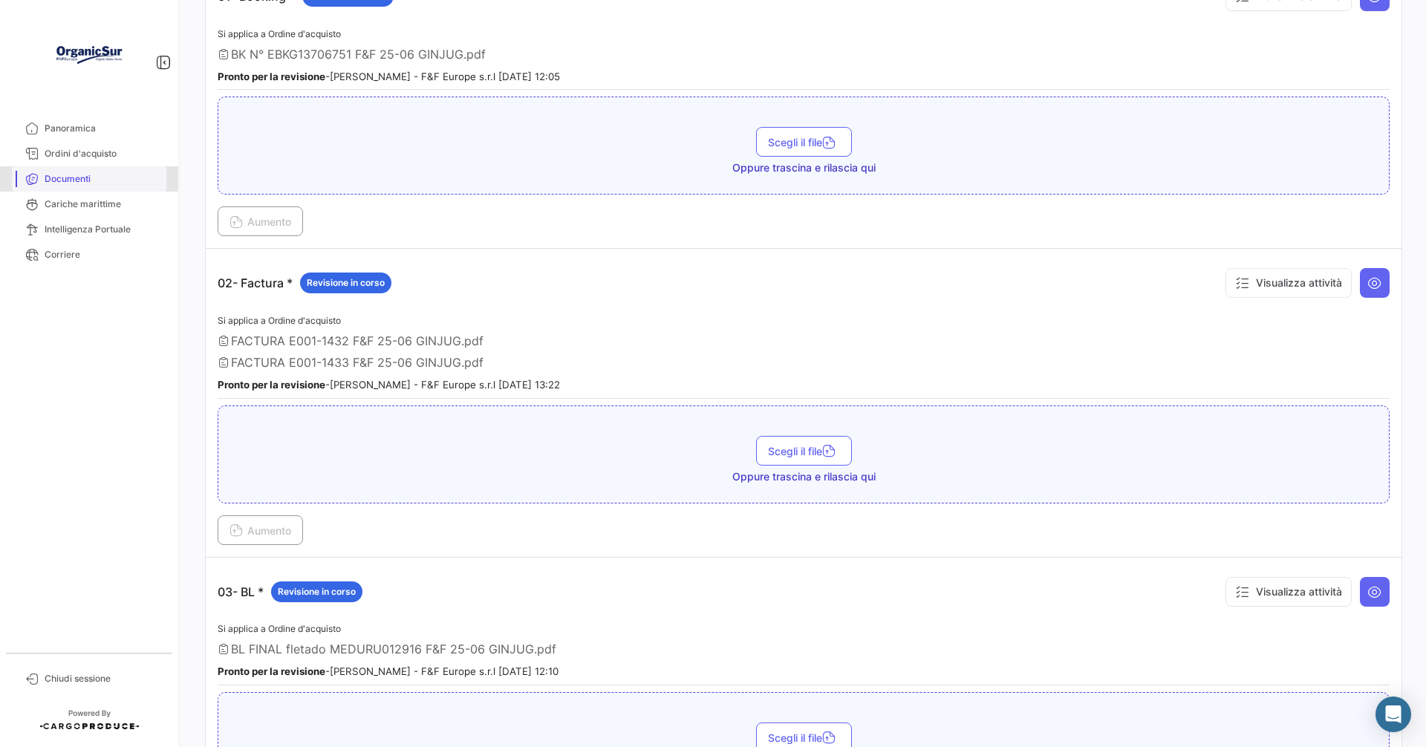
click at [77, 180] on span "Documenti" at bounding box center [103, 178] width 116 height 13
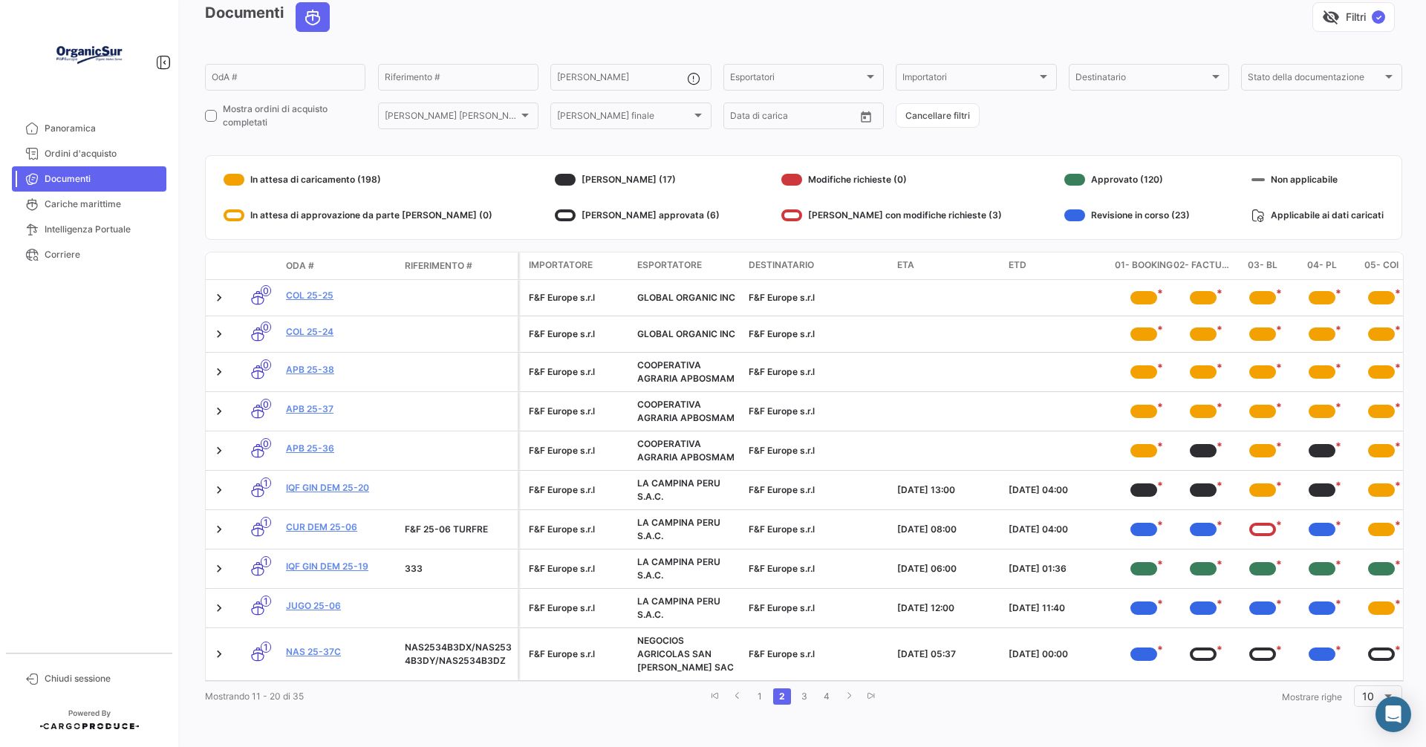
scroll to position [82, 0]
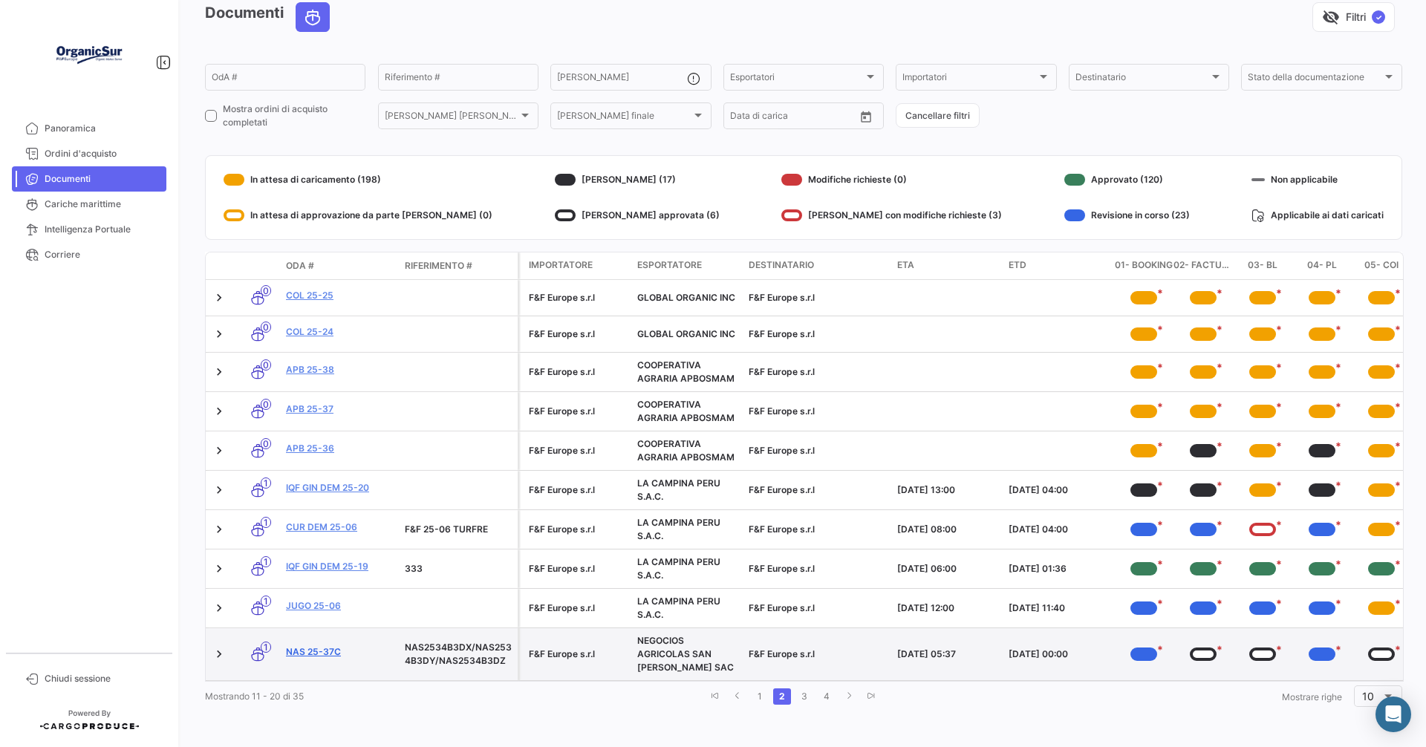
click at [313, 645] on link "NAS 25-37c" at bounding box center [339, 651] width 107 height 13
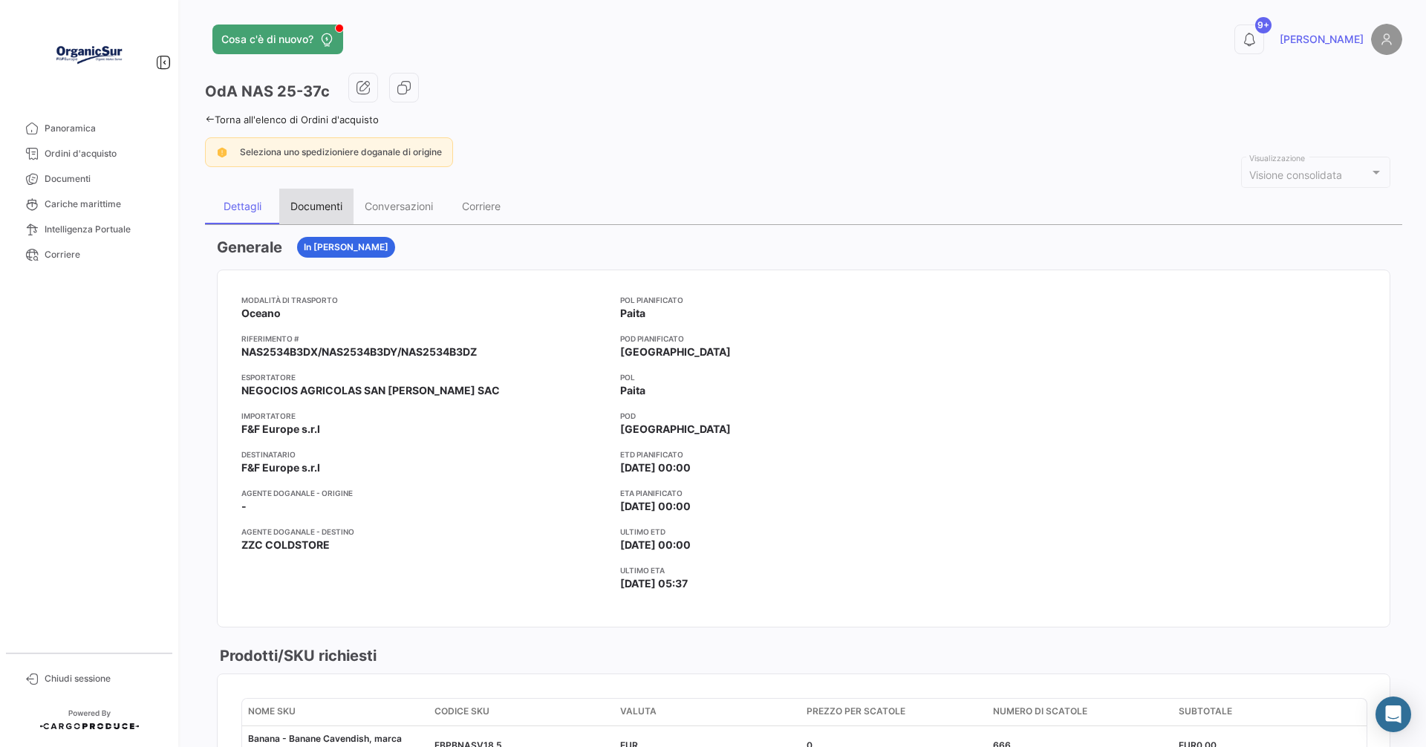
click at [328, 201] on div "Documenti" at bounding box center [316, 206] width 52 height 13
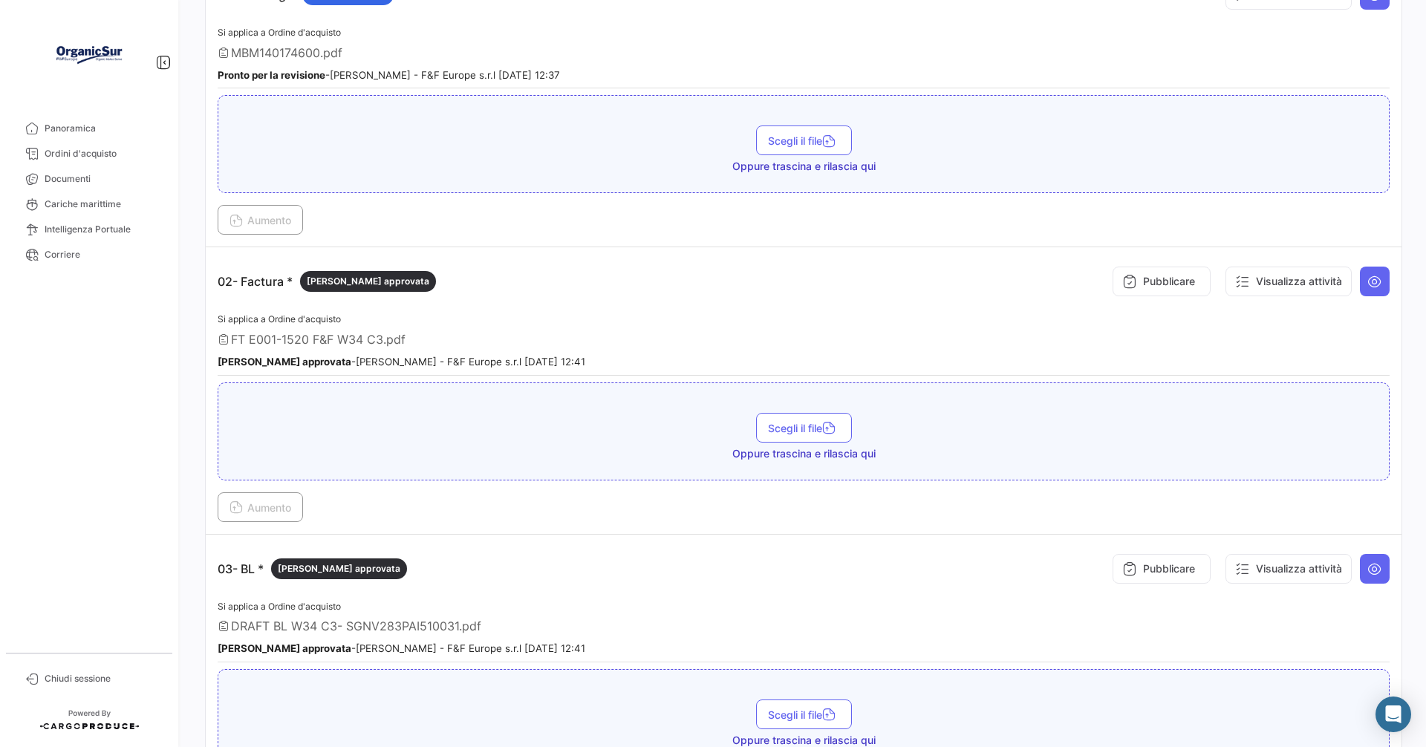
scroll to position [371, 0]
click at [1368, 276] on icon at bounding box center [1375, 283] width 15 height 15
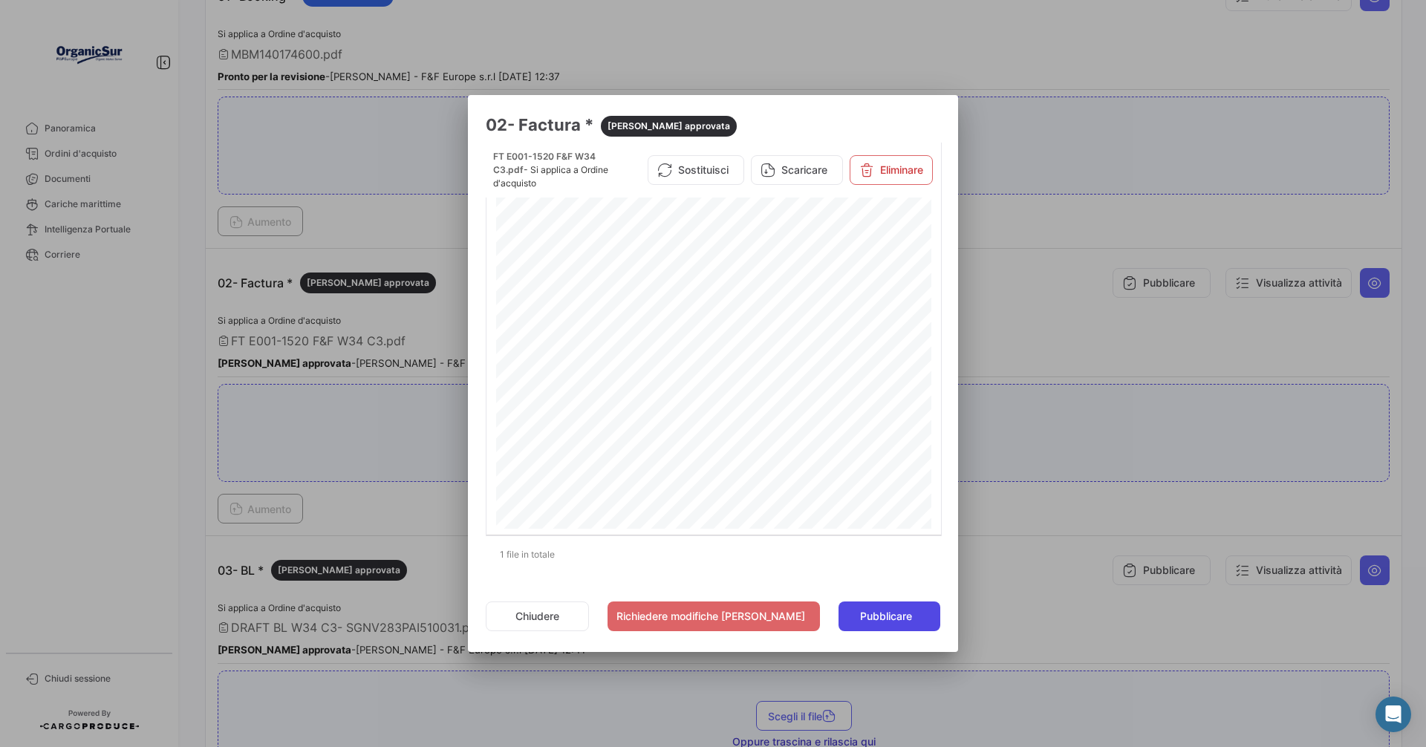
click at [879, 615] on span "Pubblicare" at bounding box center [886, 616] width 52 height 15
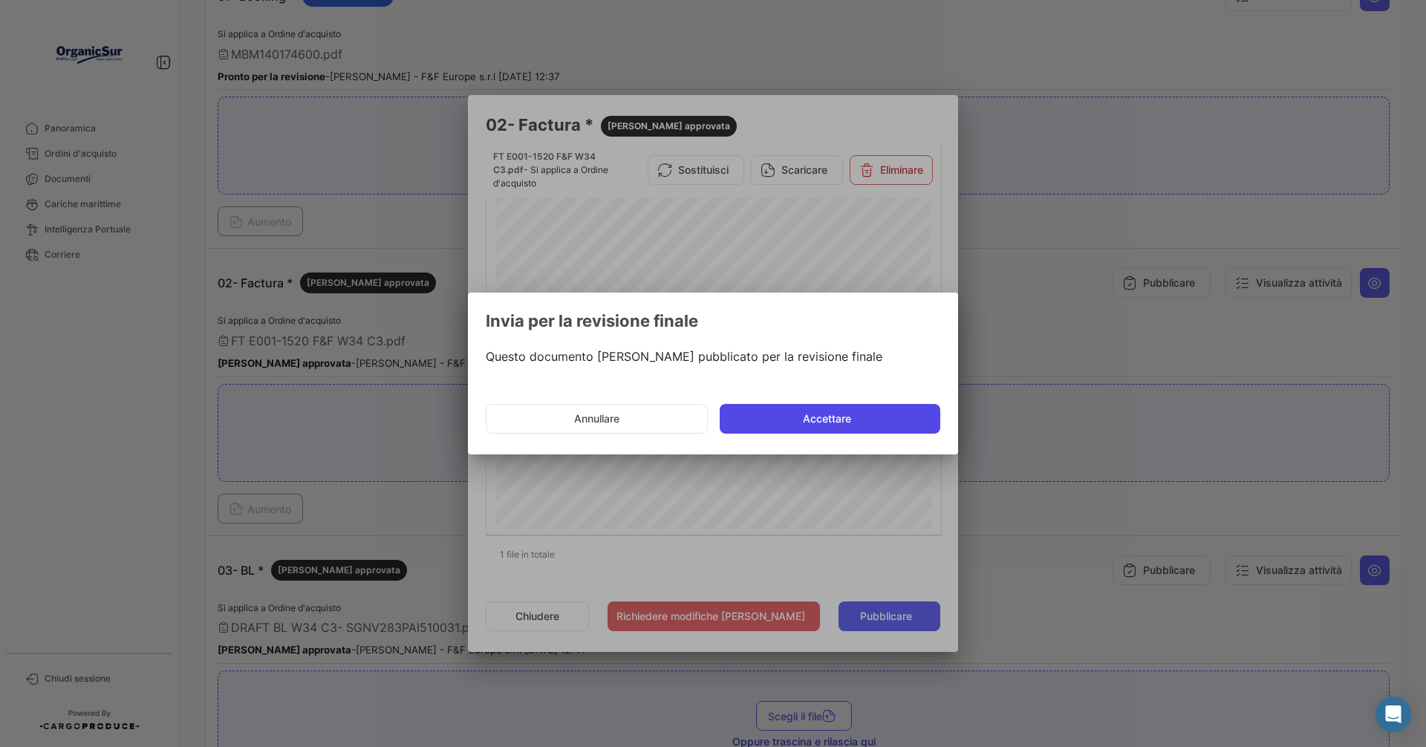
click at [827, 419] on button "Accettare" at bounding box center [830, 419] width 221 height 30
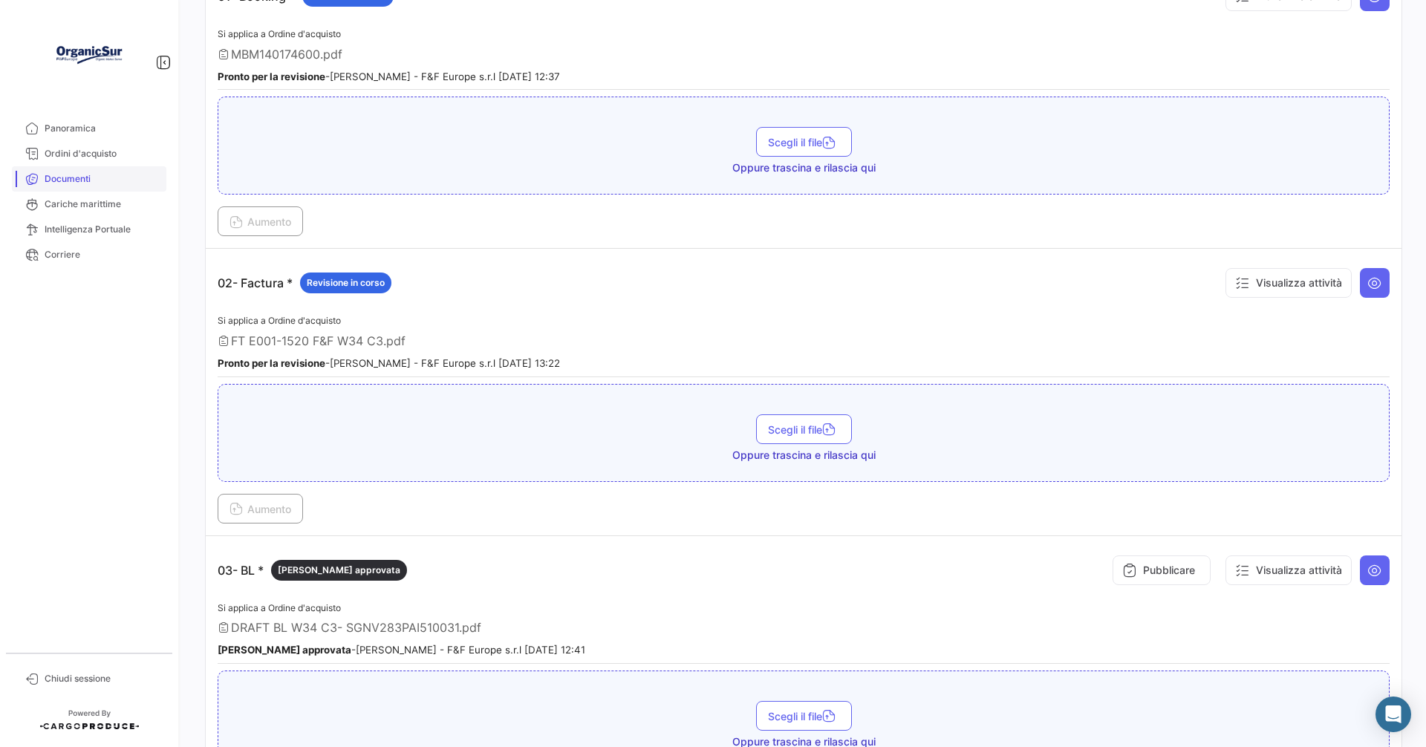
click at [64, 174] on span "Documenti" at bounding box center [103, 178] width 116 height 13
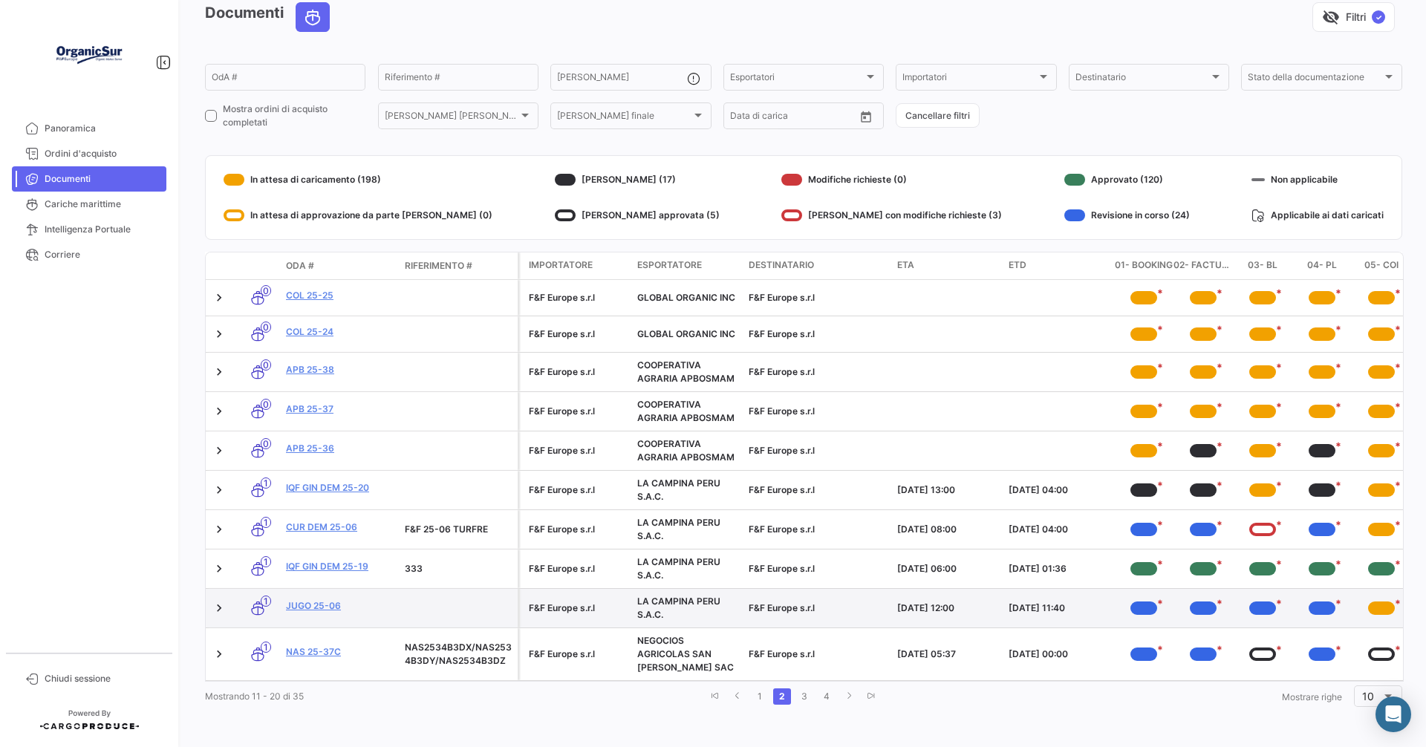
scroll to position [82, 0]
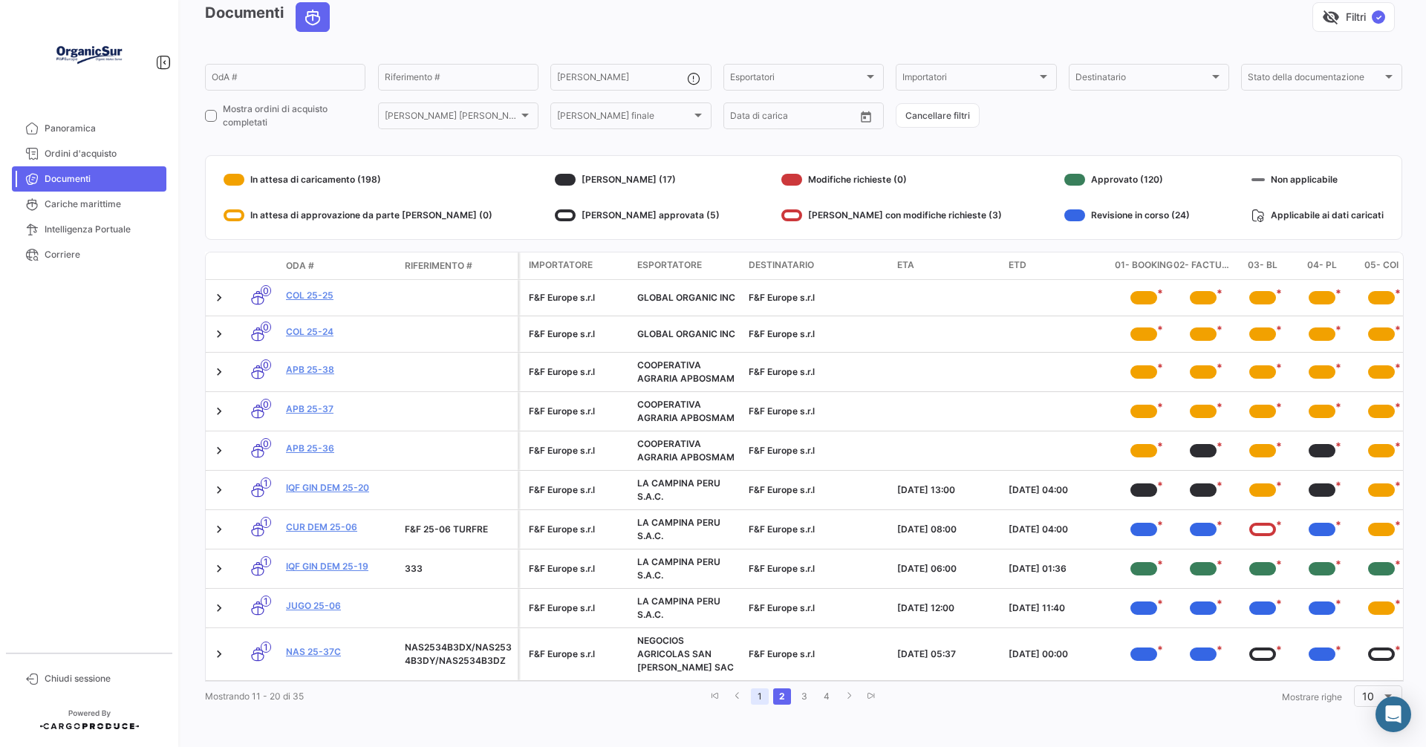
click at [753, 695] on link "1" at bounding box center [760, 697] width 18 height 16
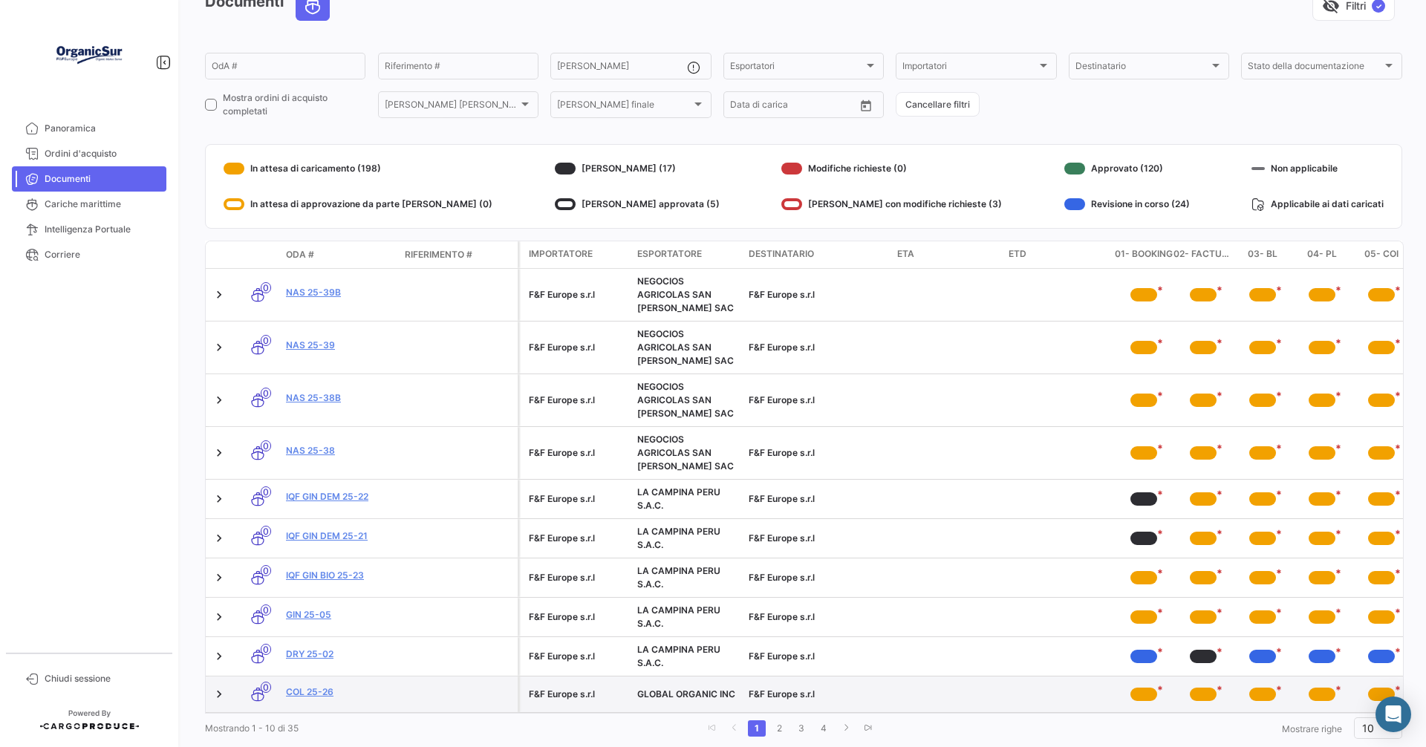
click at [753, 695] on span "F&F Europe s.r.l" at bounding box center [782, 694] width 66 height 11
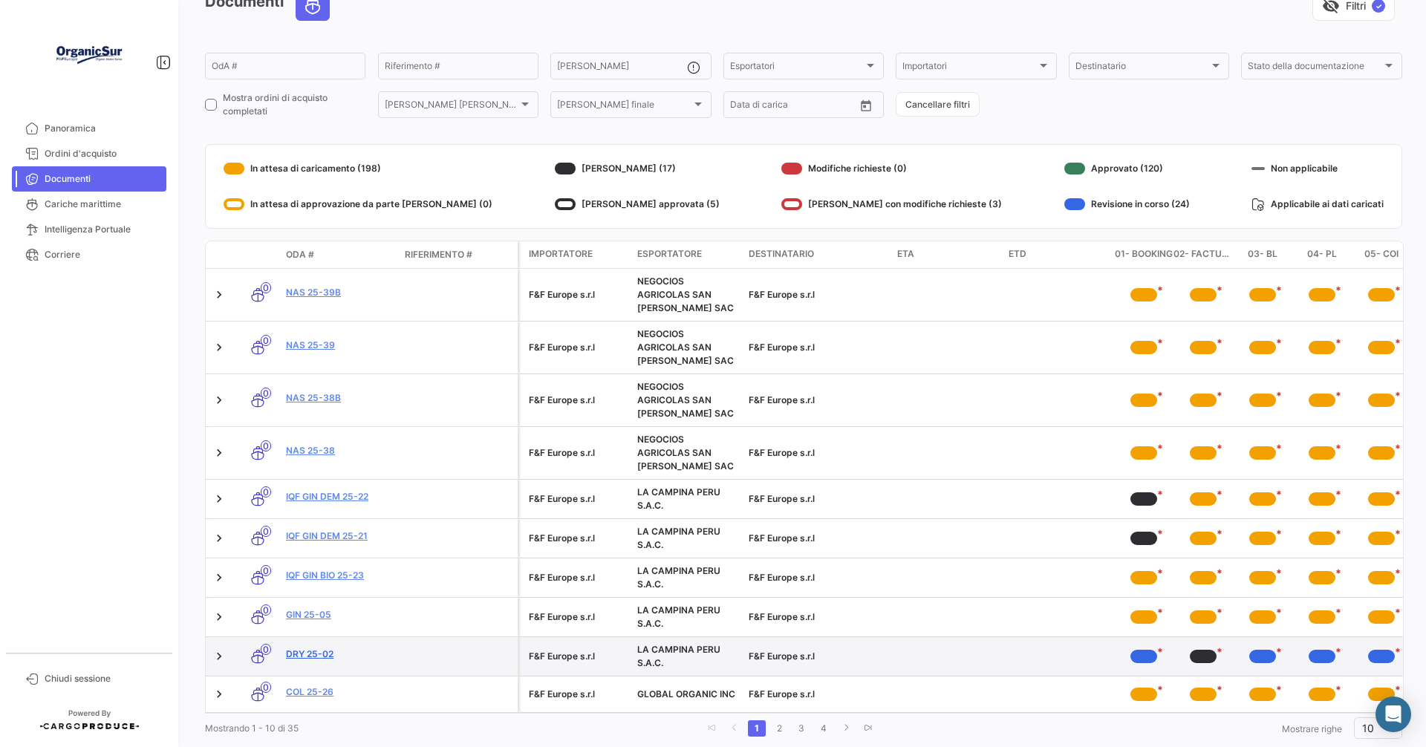
click at [318, 651] on link "DRY 25-02" at bounding box center [339, 654] width 107 height 13
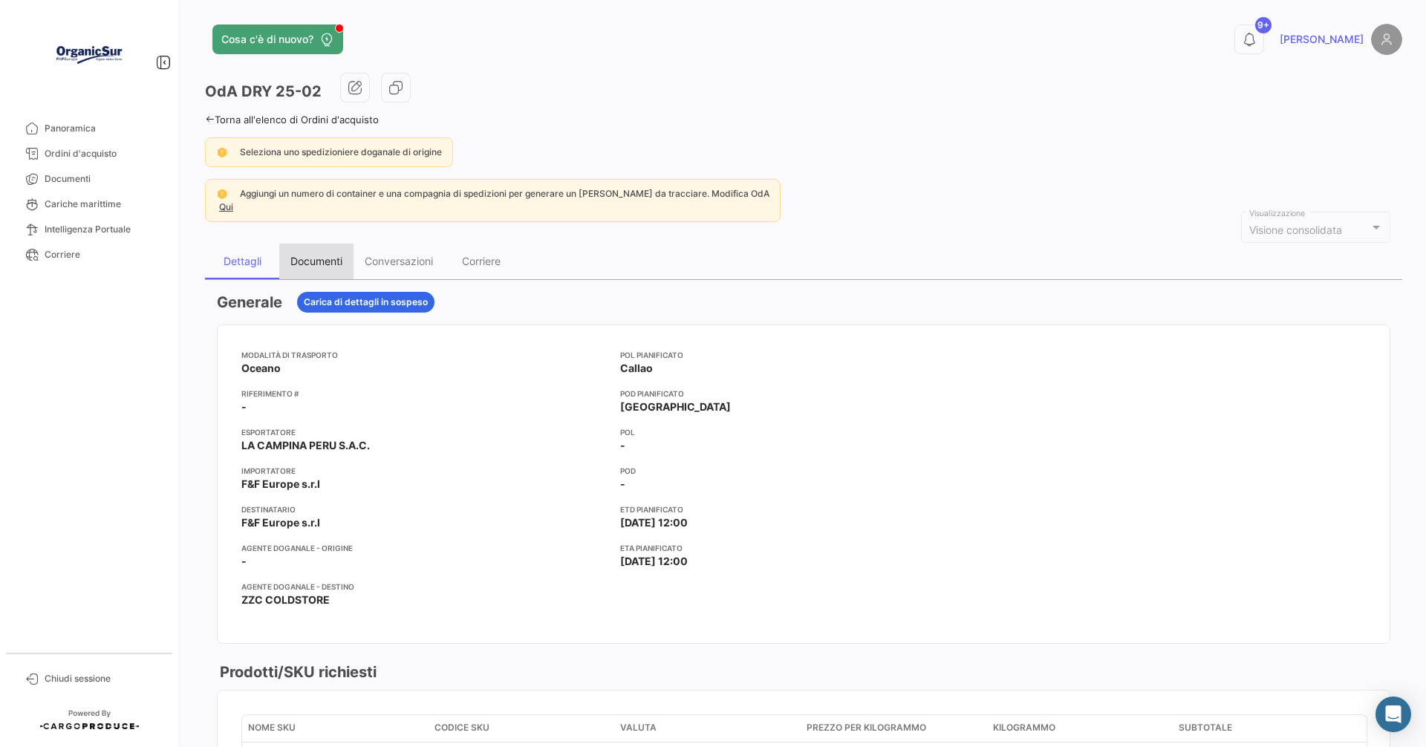
click at [322, 265] on div "Documenti" at bounding box center [316, 261] width 52 height 13
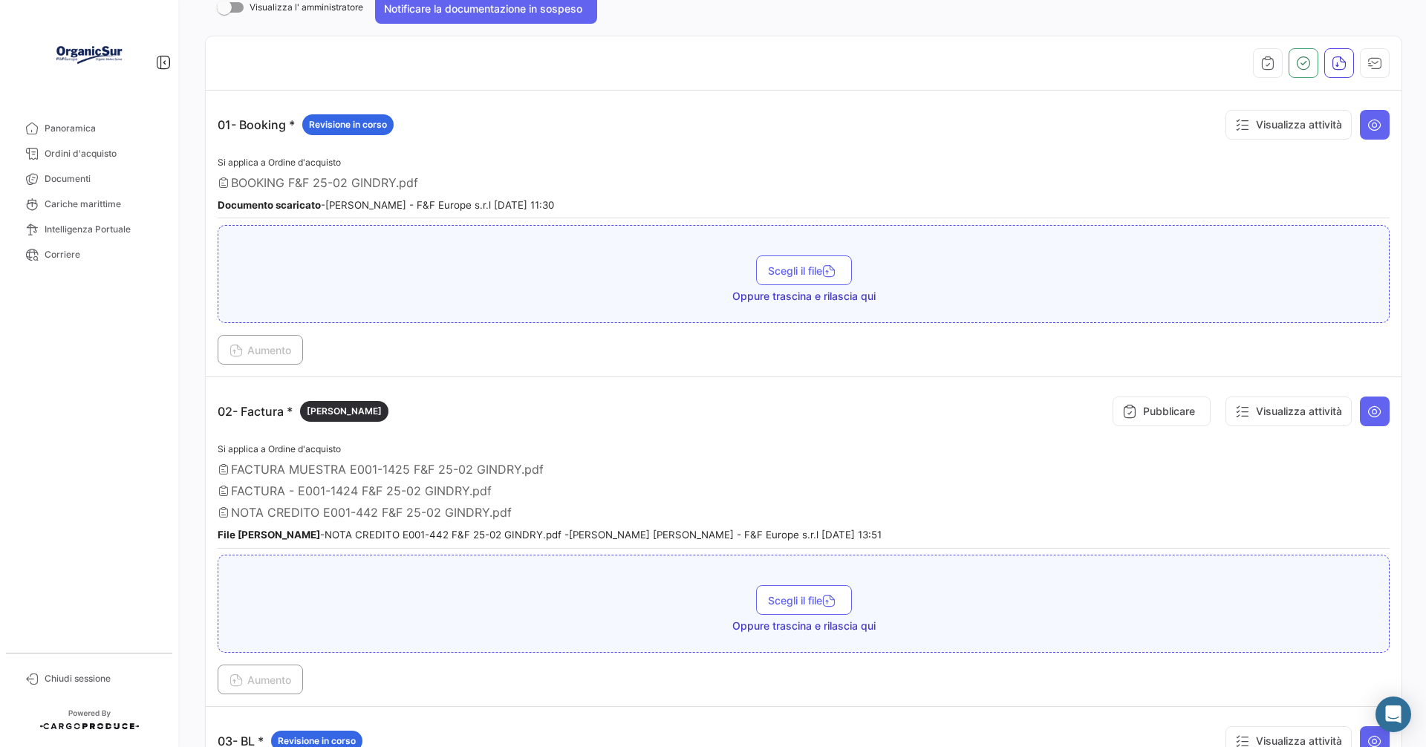
scroll to position [446, 0]
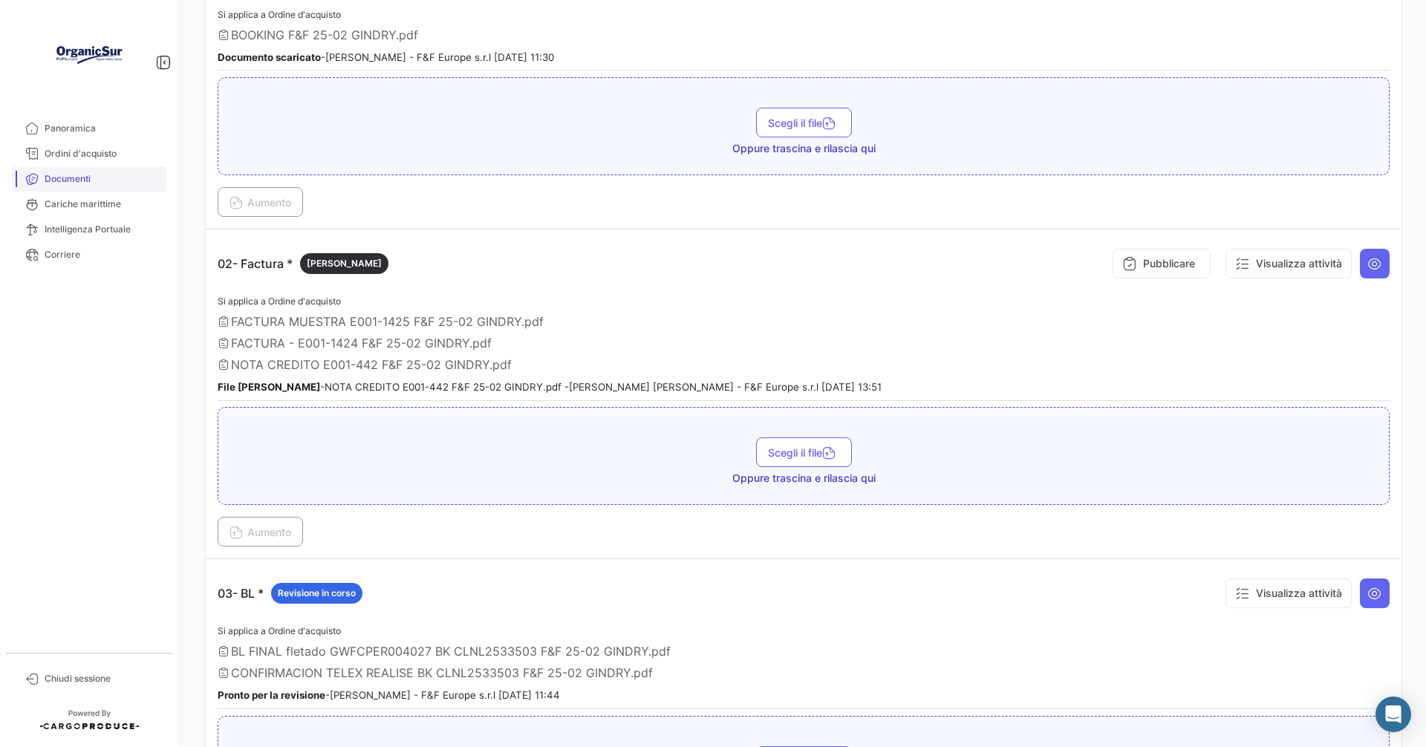
click at [79, 174] on span "Documenti" at bounding box center [103, 178] width 116 height 13
